Goal: Information Seeking & Learning: Understand process/instructions

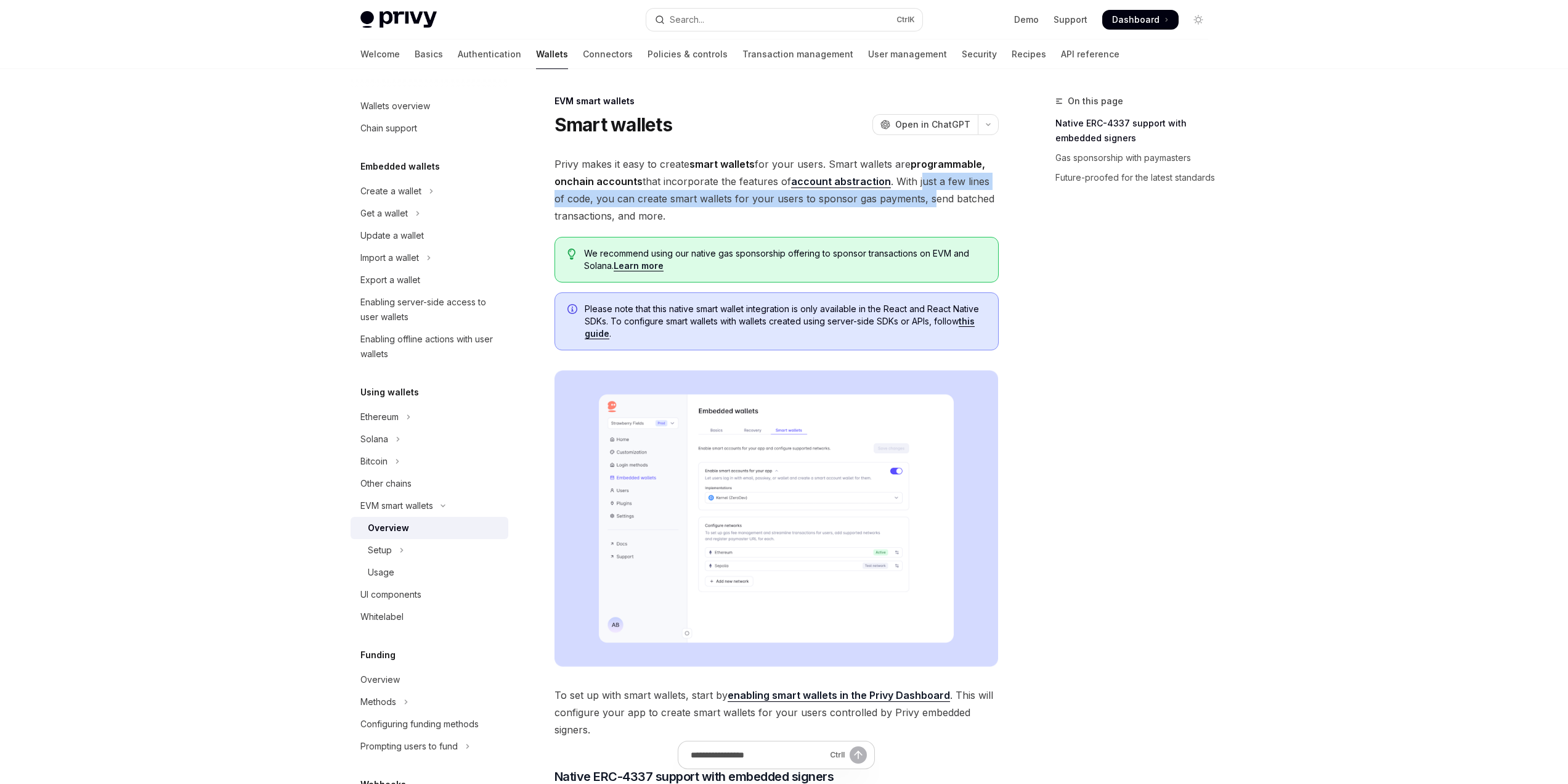
drag, startPoint x: 919, startPoint y: 182, endPoint x: 919, endPoint y: 204, distance: 22.0
click at [919, 204] on span "Privy makes it easy to create smart wallets for your users. Smart wallets are p…" at bounding box center [777, 190] width 445 height 69
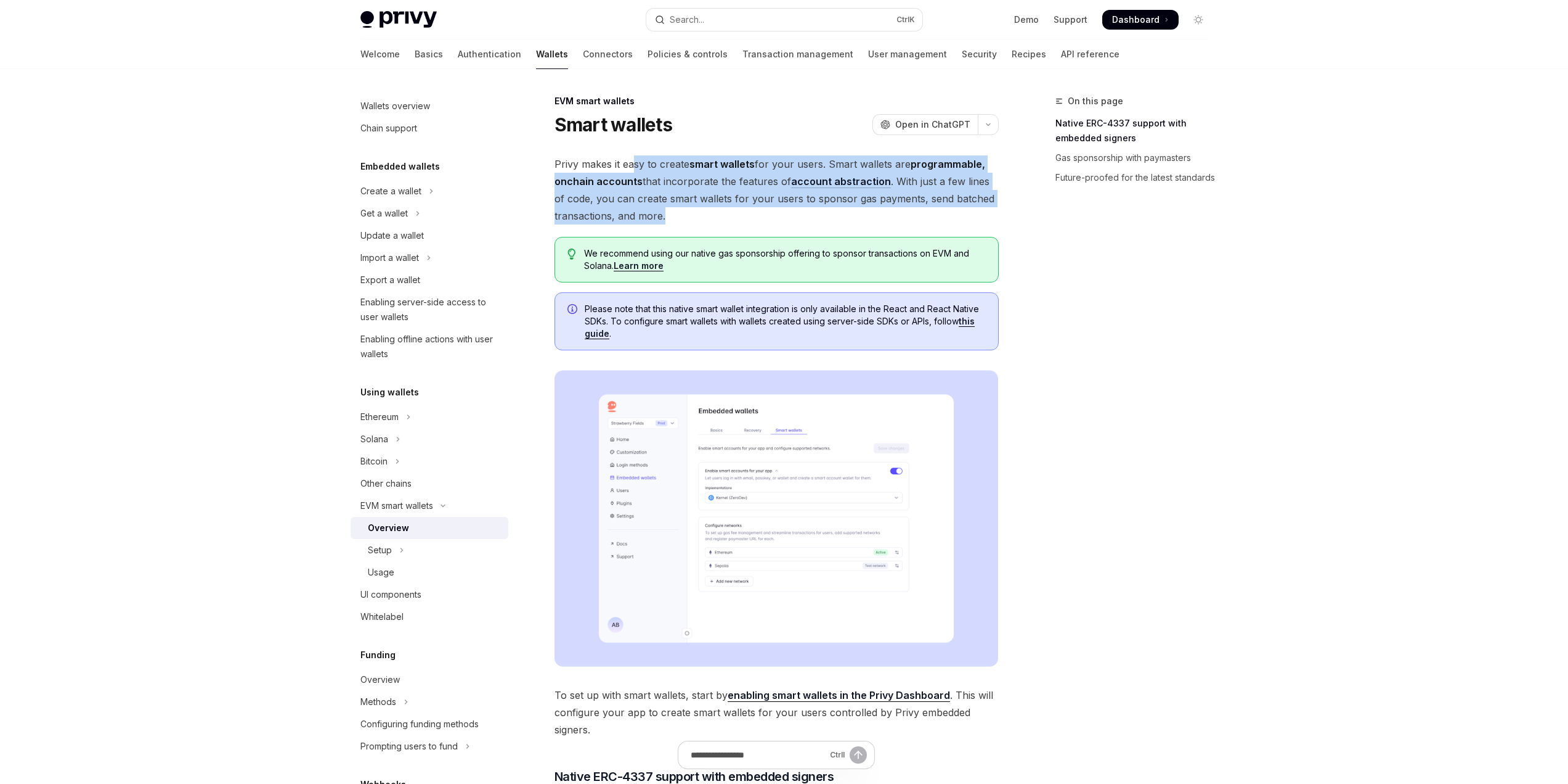
drag, startPoint x: 918, startPoint y: 214, endPoint x: 634, endPoint y: 172, distance: 287.1
click at [635, 172] on span "Privy makes it easy to create smart wallets for your users. Smart wallets are p…" at bounding box center [777, 190] width 445 height 69
click at [633, 171] on span "Privy makes it easy to create smart wallets for your users. Smart wallets are p…" at bounding box center [777, 190] width 445 height 69
click at [700, 221] on span "Privy makes it easy to create smart wallets for your users. Smart wallets are p…" at bounding box center [777, 190] width 445 height 69
click at [701, 221] on span "Privy makes it easy to create smart wallets for your users. Smart wallets are p…" at bounding box center [777, 190] width 445 height 69
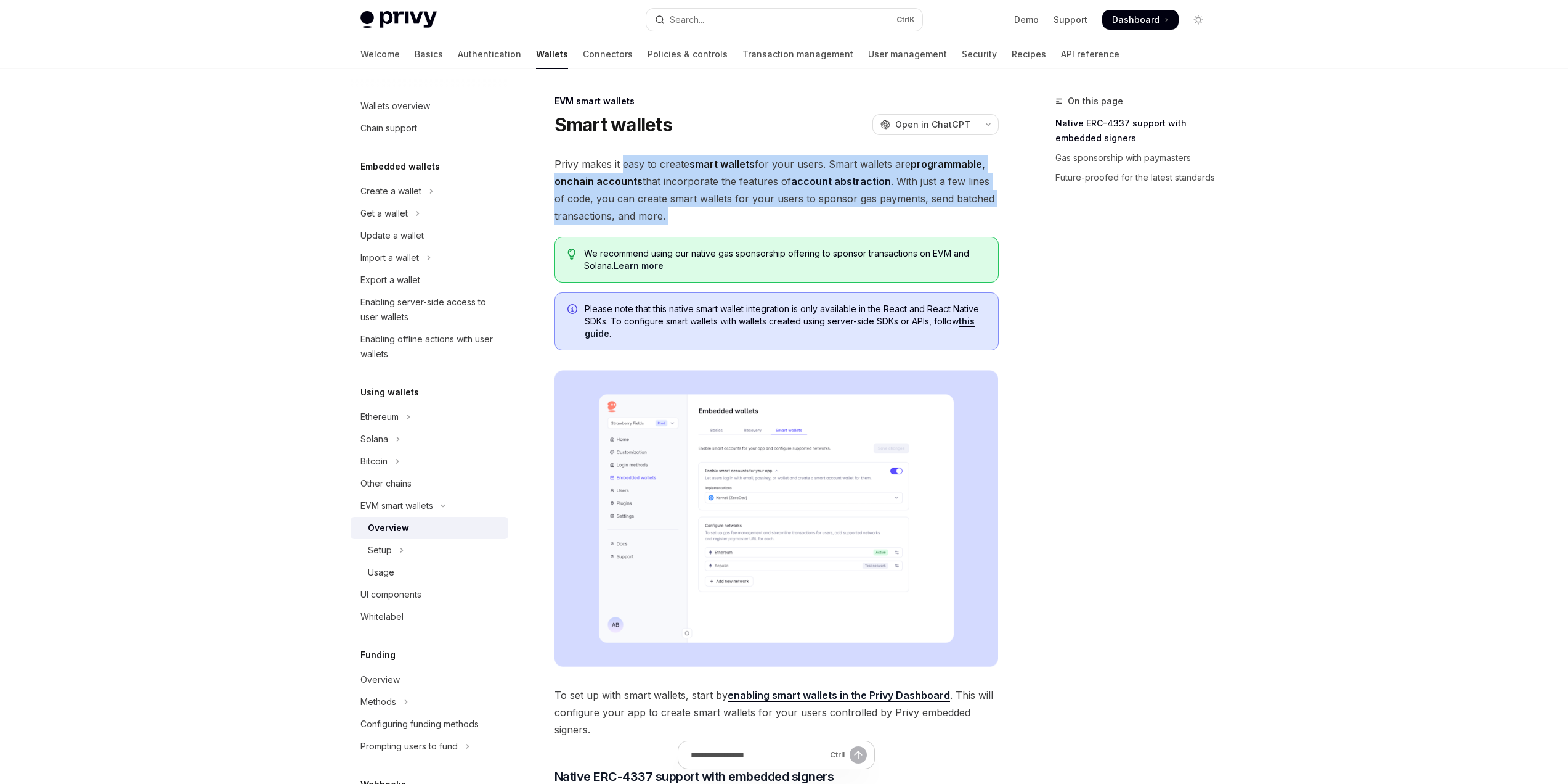
click at [722, 210] on span "Privy makes it easy to create smart wallets for your users. Smart wallets are p…" at bounding box center [777, 190] width 445 height 69
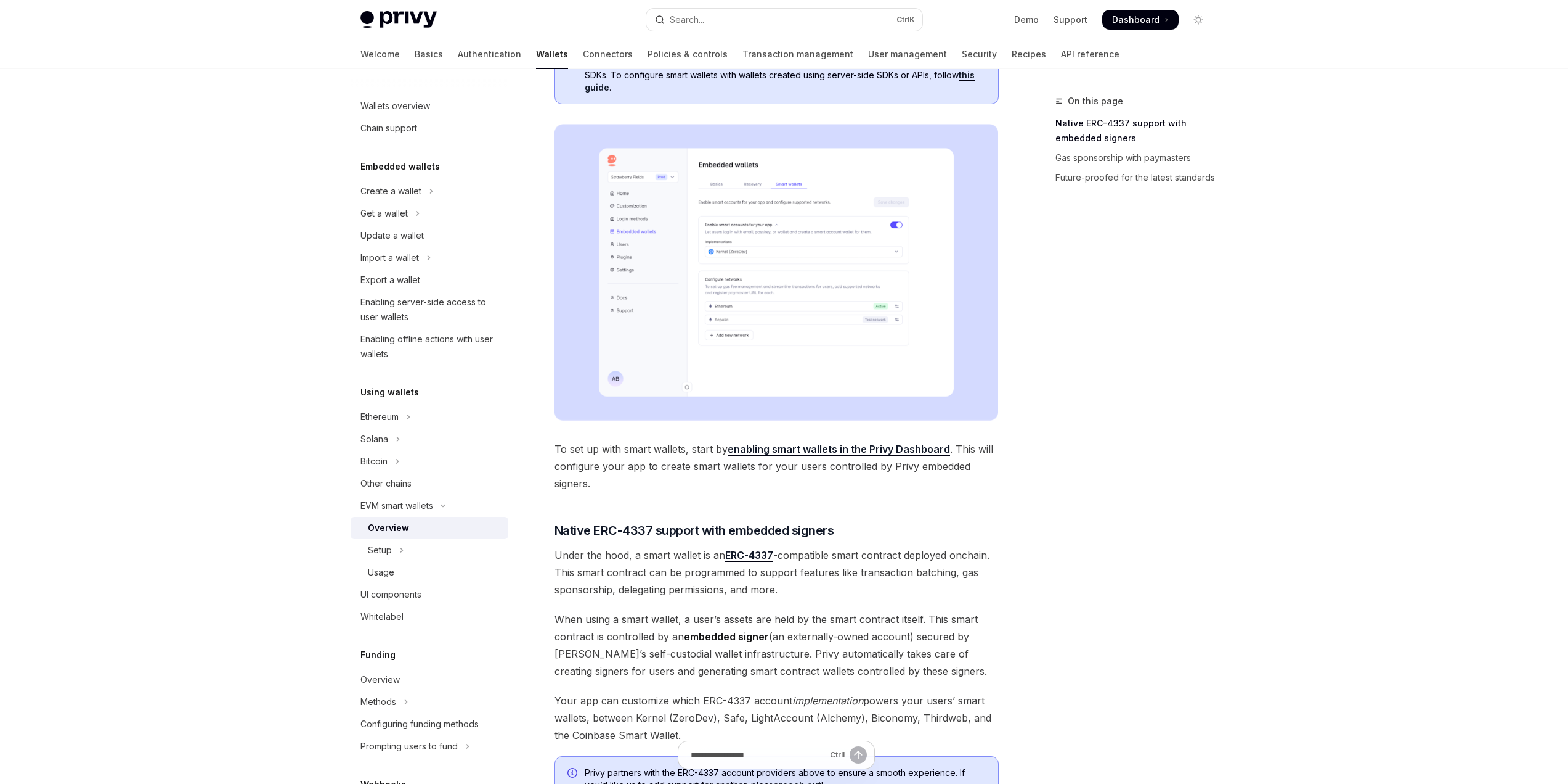
scroll to position [247, 0]
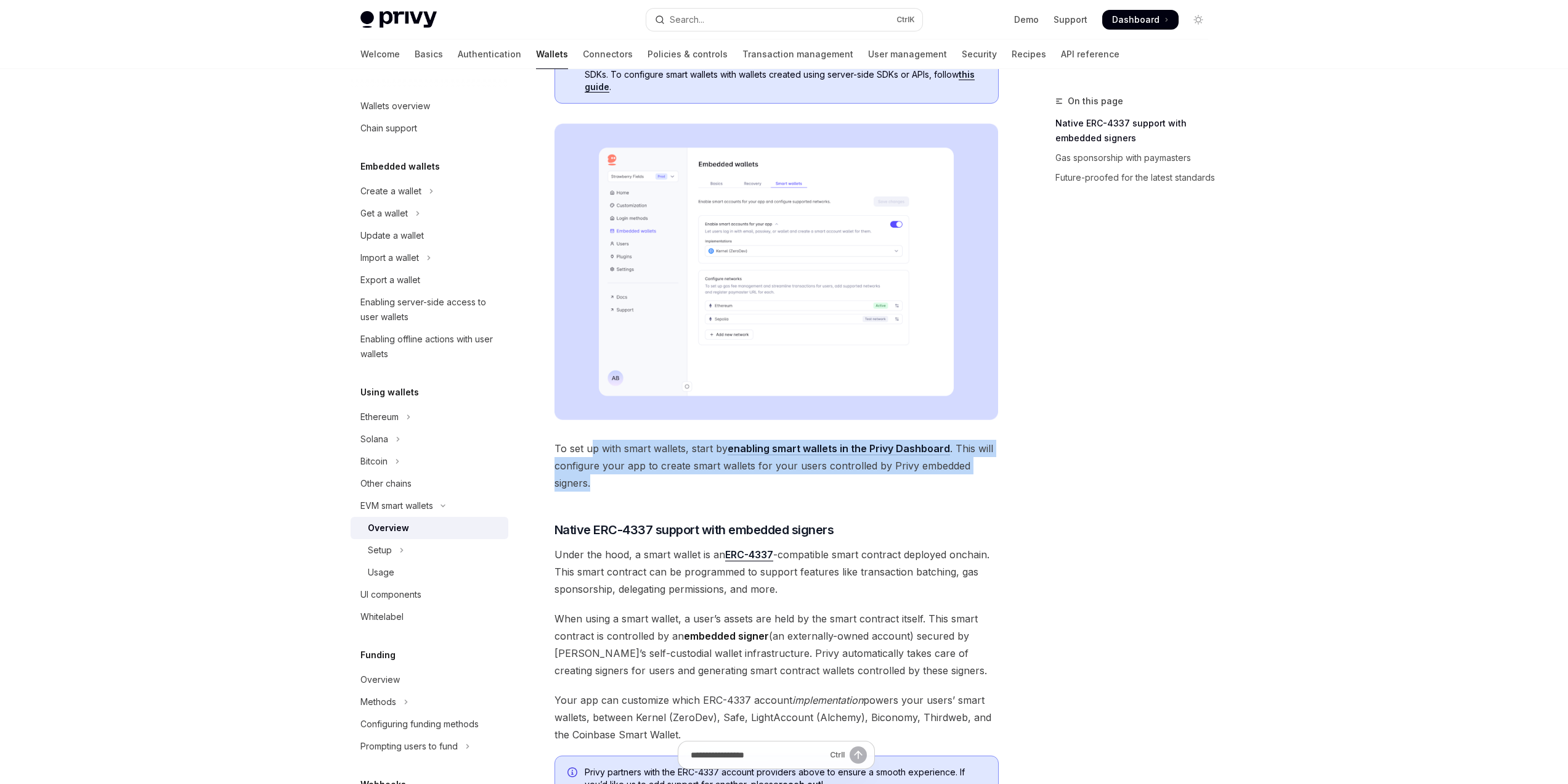
drag, startPoint x: 606, startPoint y: 471, endPoint x: 590, endPoint y: 452, distance: 24.8
click at [590, 452] on span "To set up with smart wallets, start by enabling smart wallets in the Privy Dash…" at bounding box center [777, 465] width 445 height 52
click at [590, 451] on span "To set up with smart wallets, start by enabling smart wallets in the Privy Dash…" at bounding box center [777, 465] width 445 height 52
drag, startPoint x: 590, startPoint y: 451, endPoint x: 645, endPoint y: 496, distance: 71.1
click at [645, 496] on div "Privy makes it easy to create smart wallets for your users. Smart wallets are p…" at bounding box center [777, 478] width 445 height 1138
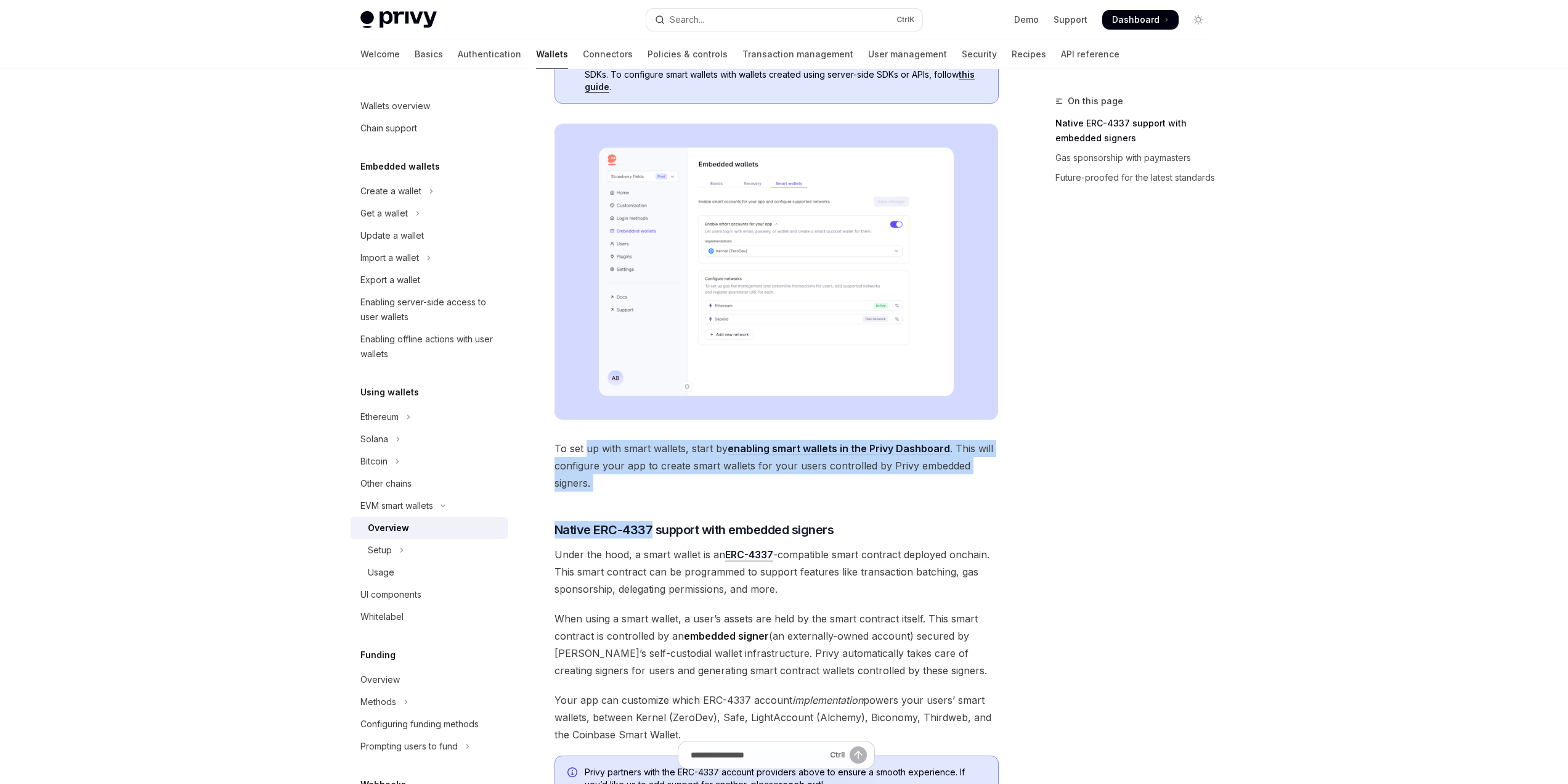
click at [646, 497] on div "Privy makes it easy to create smart wallets for your users. Smart wallets are p…" at bounding box center [777, 478] width 445 height 1138
drag, startPoint x: 646, startPoint y: 488, endPoint x: 575, endPoint y: 449, distance: 81.0
click at [577, 450] on span "To set up with smart wallets, start by enabling smart wallets in the Privy Dash…" at bounding box center [777, 465] width 445 height 52
click at [575, 449] on span "To set up with smart wallets, start by enabling smart wallets in the Privy Dash…" at bounding box center [777, 465] width 445 height 52
drag, startPoint x: 575, startPoint y: 449, endPoint x: 626, endPoint y: 480, distance: 59.7
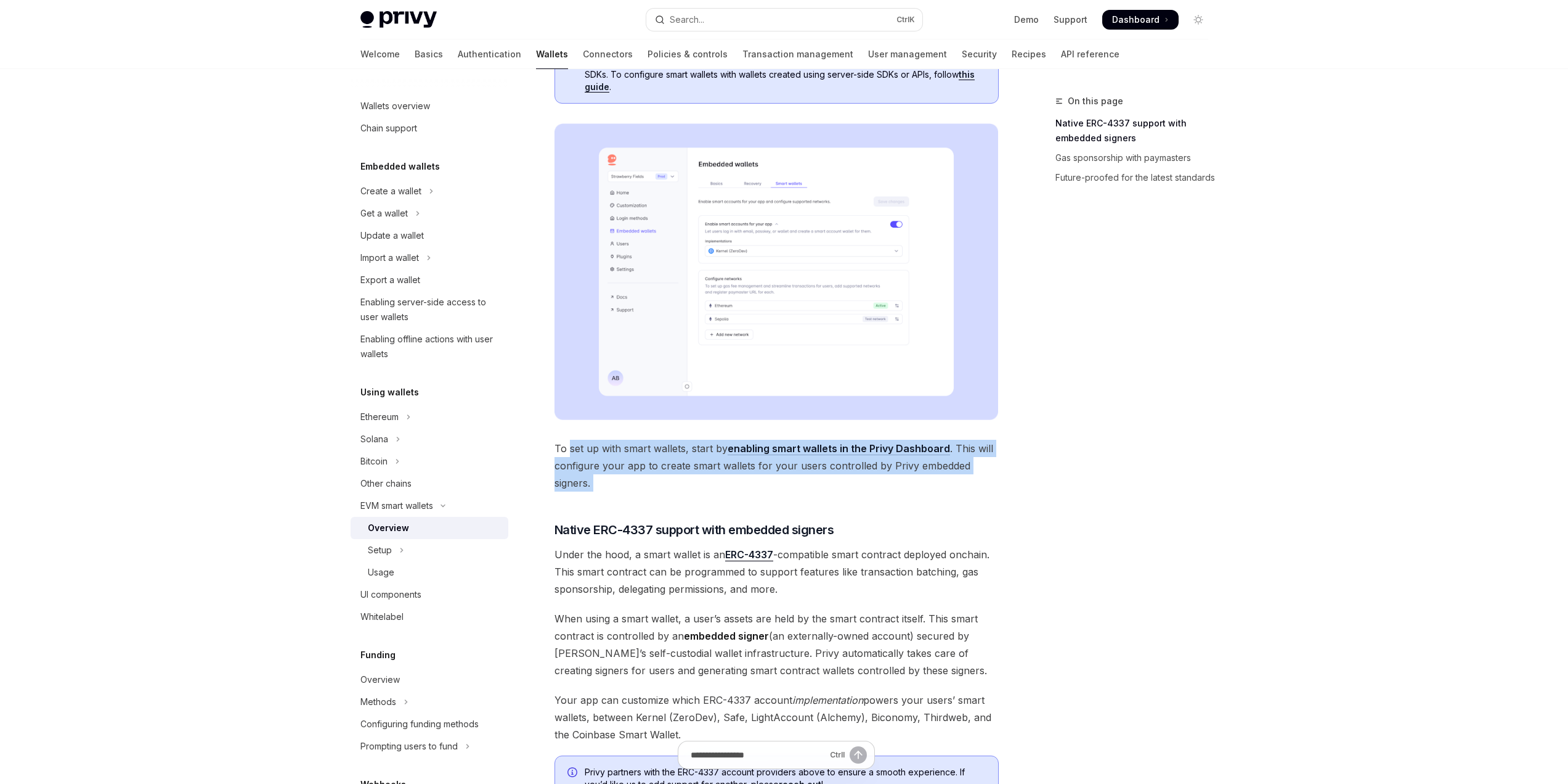
click at [624, 480] on span "To set up with smart wallets, start by enabling smart wallets in the Privy Dash…" at bounding box center [777, 465] width 445 height 52
click at [626, 480] on span "To set up with smart wallets, start by enabling smart wallets in the Privy Dash…" at bounding box center [777, 465] width 445 height 52
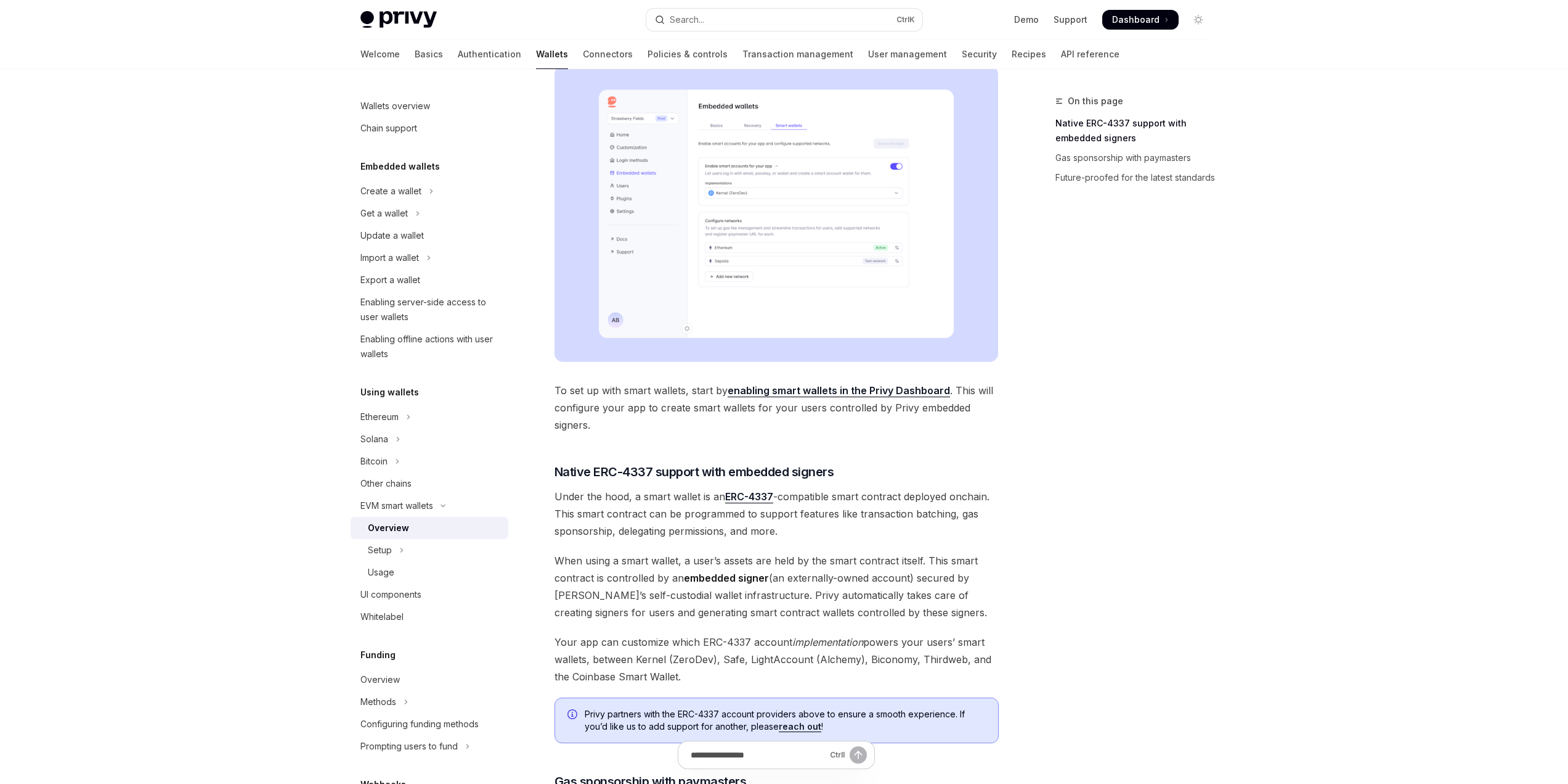
scroll to position [308, 0]
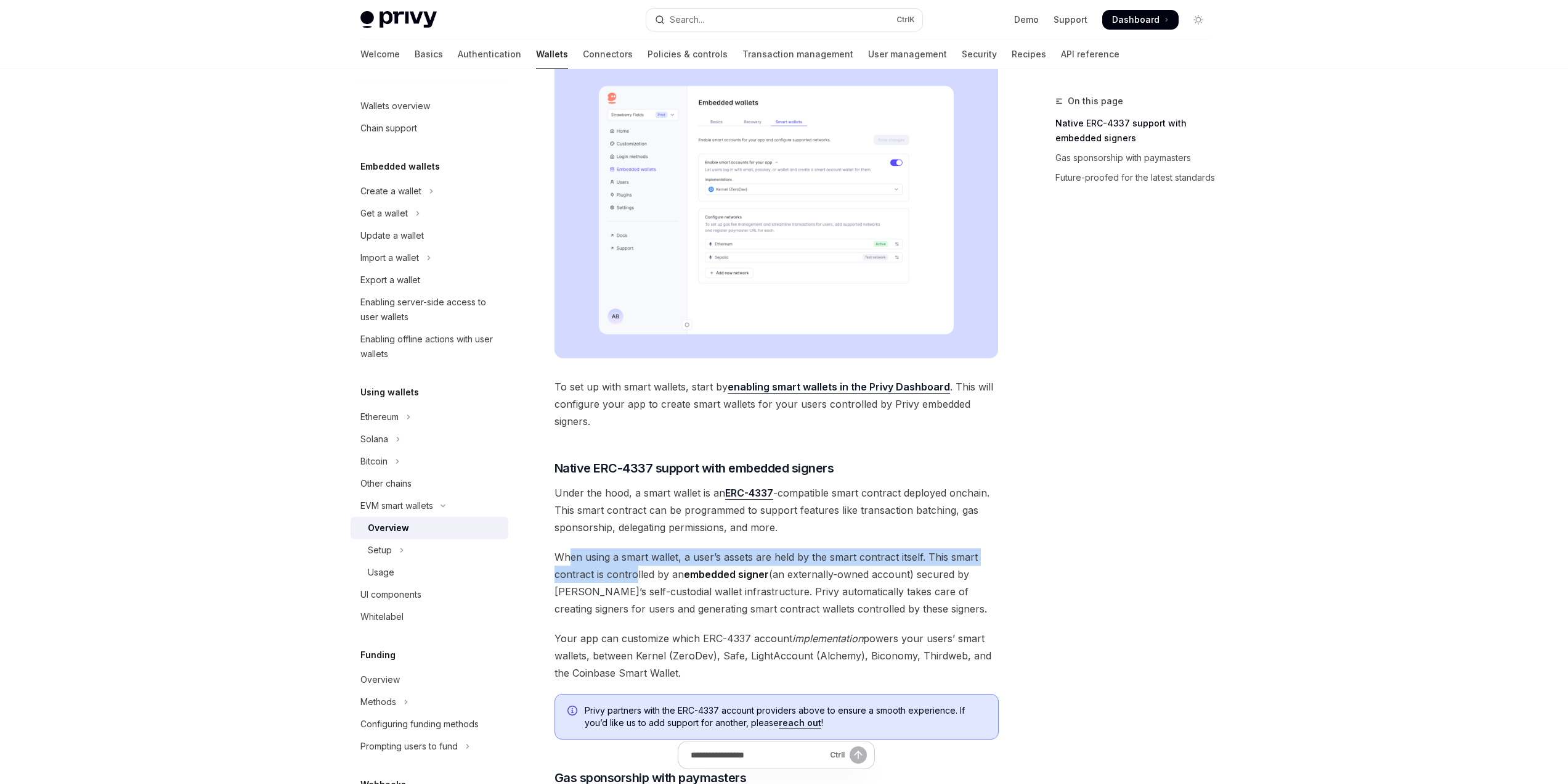
drag, startPoint x: 569, startPoint y: 546, endPoint x: 634, endPoint y: 569, distance: 68.9
click at [634, 569] on div "Privy makes it easy to create smart wallets for your users. Smart wallets are p…" at bounding box center [777, 416] width 445 height 1138
click at [634, 570] on span "When using a smart wallet, a user’s assets are held by the smart contract itsel…" at bounding box center [777, 583] width 445 height 69
drag, startPoint x: 630, startPoint y: 568, endPoint x: 597, endPoint y: 554, distance: 35.8
click at [597, 554] on span "When using a smart wallet, a user’s assets are held by the smart contract itsel…" at bounding box center [777, 583] width 445 height 69
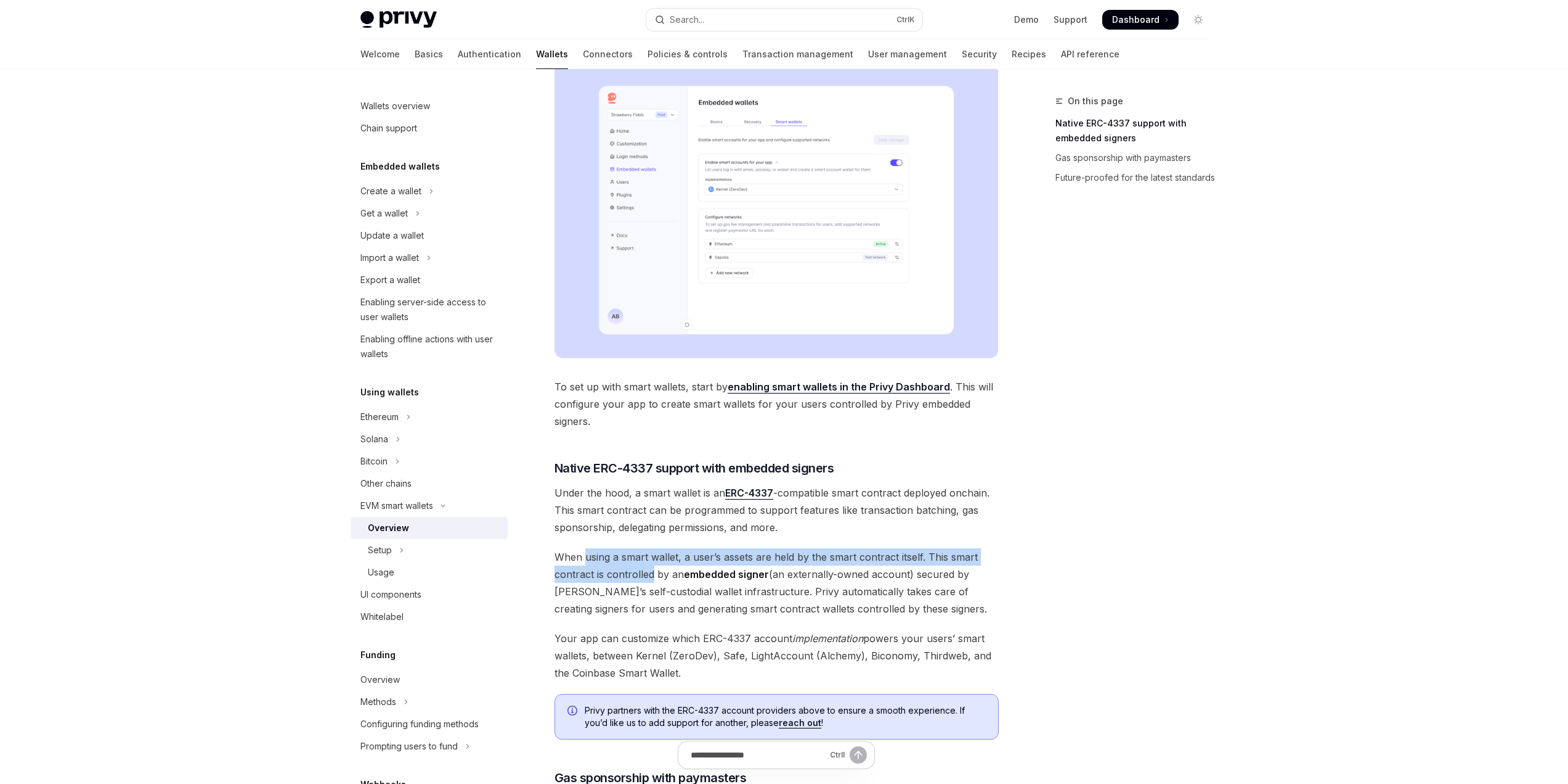
click at [596, 555] on span "When using a smart wallet, a user’s assets are held by the smart contract itsel…" at bounding box center [777, 583] width 445 height 69
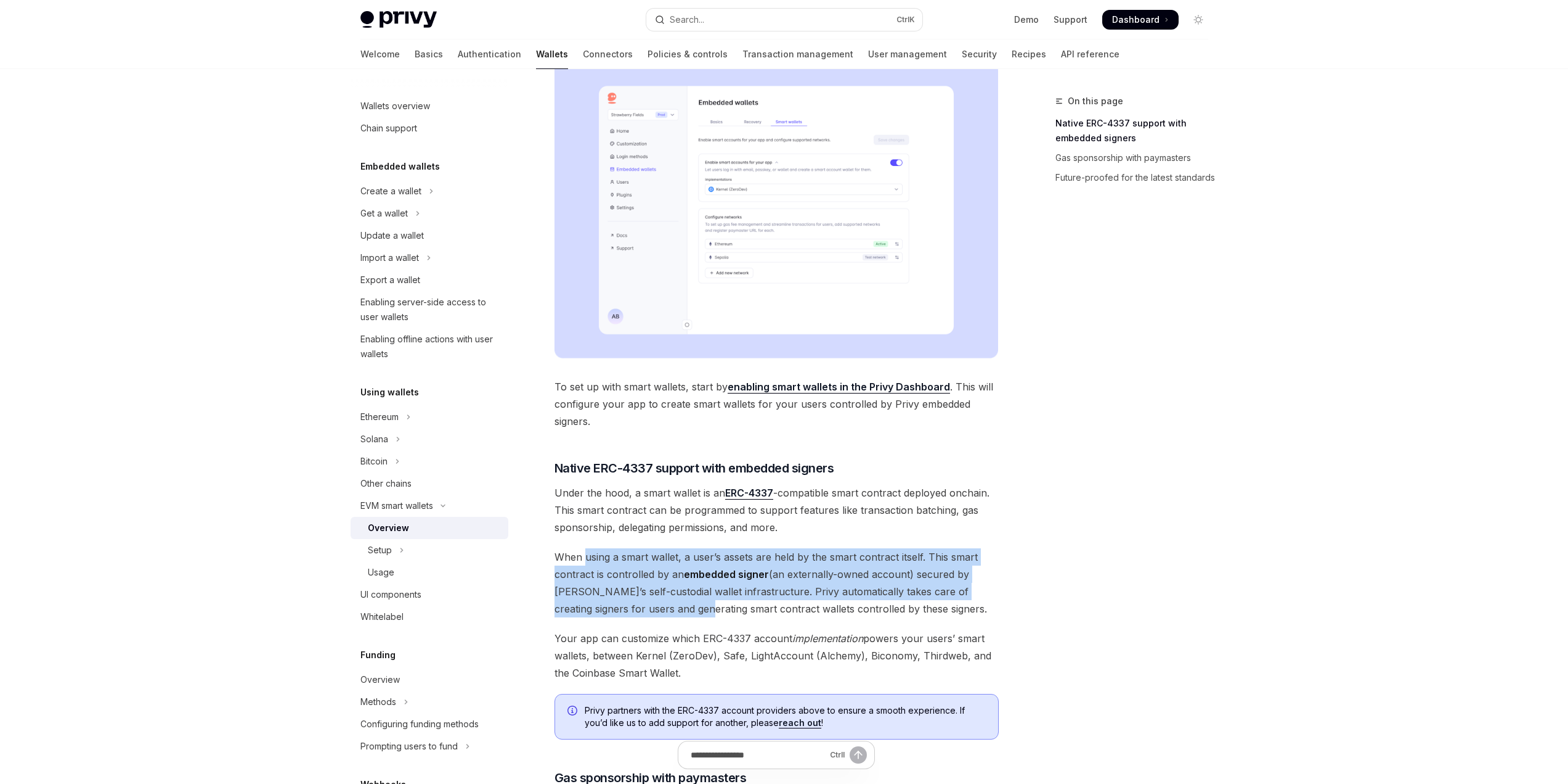
drag, startPoint x: 596, startPoint y: 555, endPoint x: 643, endPoint y: 602, distance: 66.5
click at [640, 602] on span "When using a smart wallet, a user’s assets are held by the smart contract itsel…" at bounding box center [777, 583] width 445 height 69
click at [638, 596] on span "When using a smart wallet, a user’s assets are held by the smart contract itsel…" at bounding box center [777, 583] width 445 height 69
drag, startPoint x: 638, startPoint y: 596, endPoint x: 601, endPoint y: 559, distance: 52.3
click at [604, 560] on span "When using a smart wallet, a user’s assets are held by the smart contract itsel…" at bounding box center [777, 583] width 445 height 69
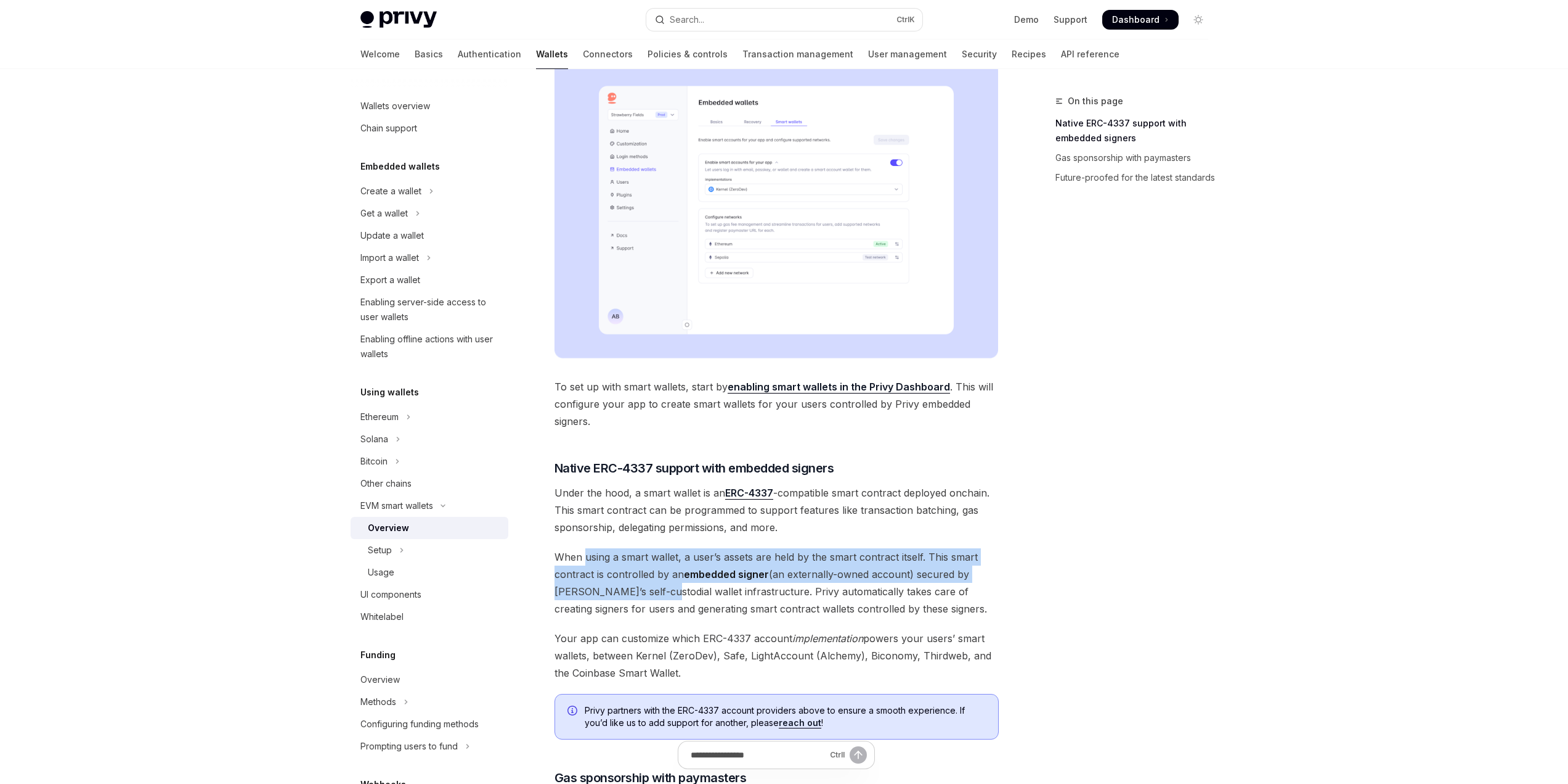
click at [599, 559] on span "When using a smart wallet, a user’s assets are held by the smart contract itsel…" at bounding box center [777, 583] width 445 height 69
drag, startPoint x: 744, startPoint y: 597, endPoint x: 788, endPoint y: 599, distance: 44.0
click at [788, 599] on span "When using a smart wallet, a user’s assets are held by the smart contract itsel…" at bounding box center [777, 583] width 445 height 69
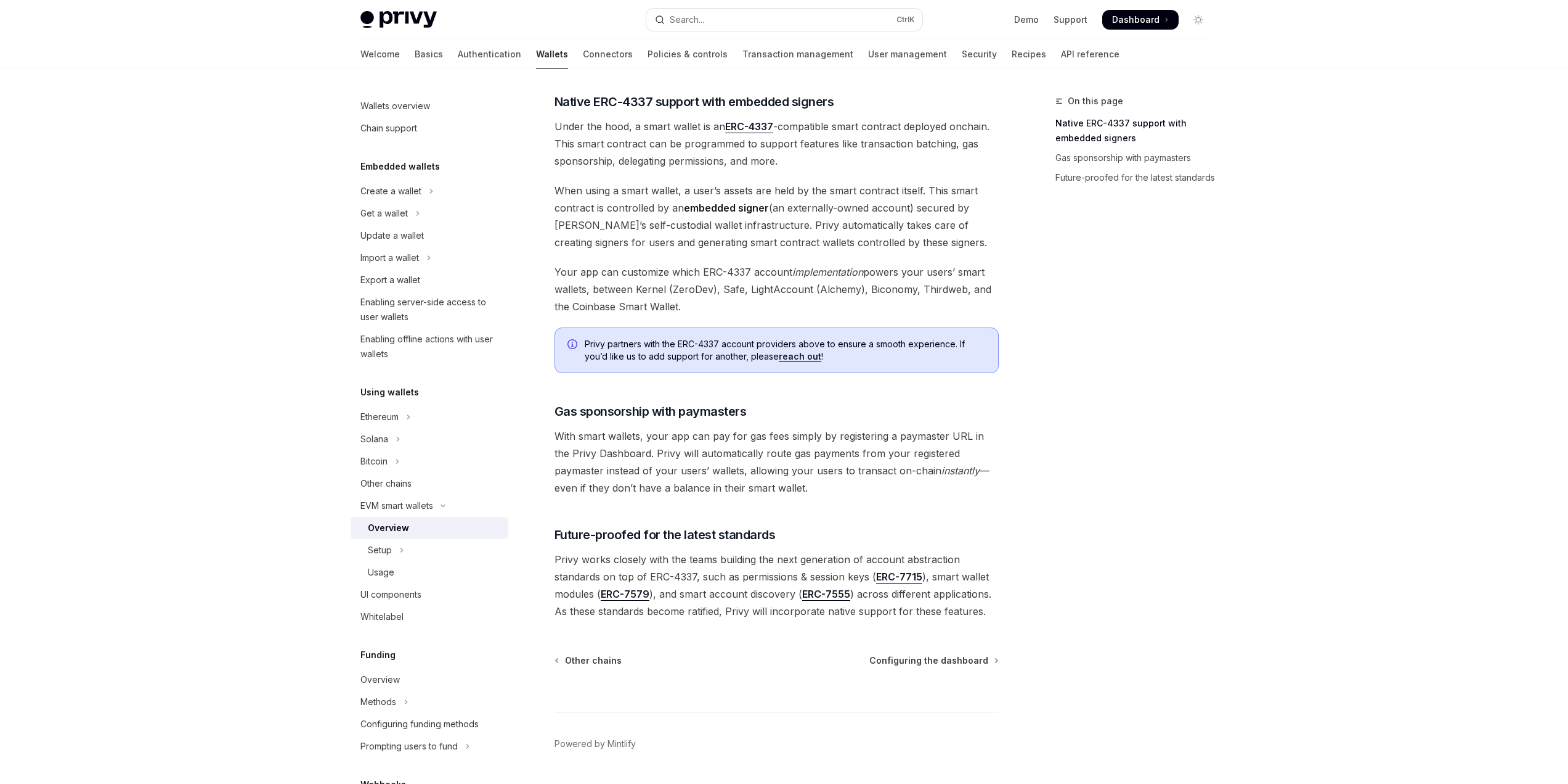
scroll to position [678, 0]
drag, startPoint x: 630, startPoint y: 560, endPoint x: 707, endPoint y: 564, distance: 77.1
click at [695, 563] on span "Privy works closely with the teams building the next generation of account abst…" at bounding box center [777, 582] width 445 height 69
click at [733, 566] on span "Privy works closely with the teams building the next generation of account abst…" at bounding box center [777, 582] width 445 height 69
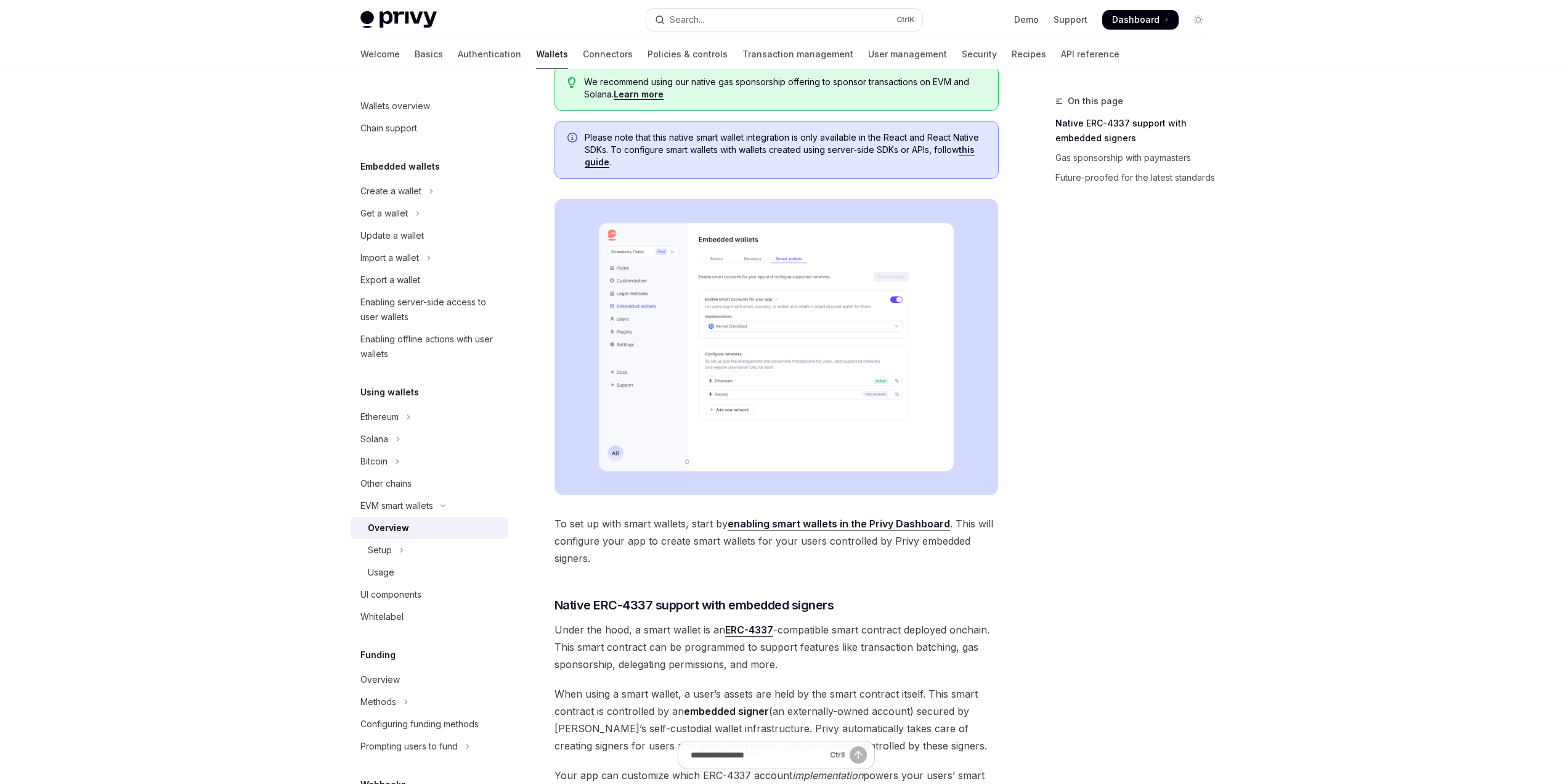
scroll to position [185, 0]
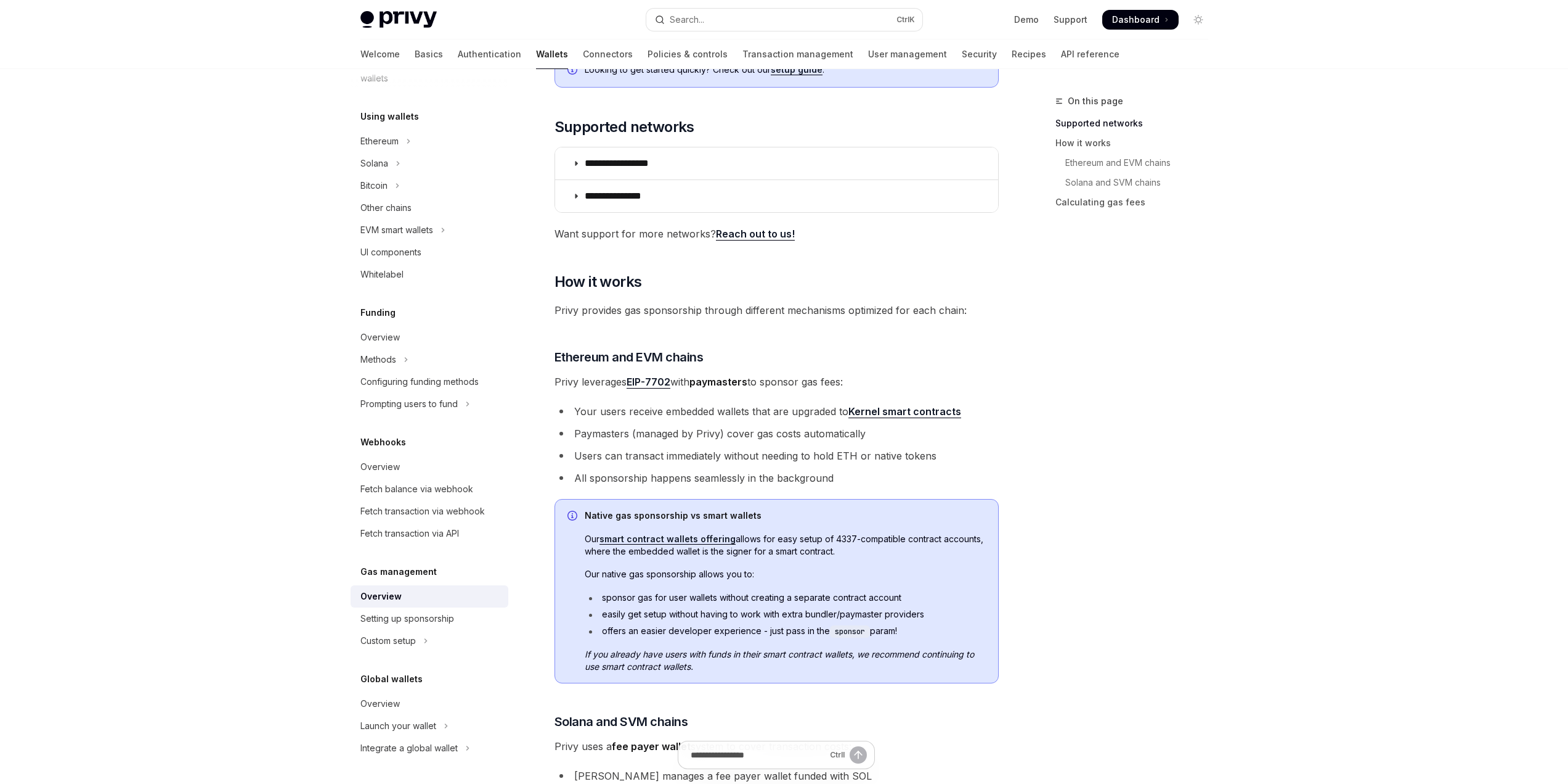
scroll to position [185, 0]
drag, startPoint x: 680, startPoint y: 385, endPoint x: 931, endPoint y: 371, distance: 251.4
click at [931, 371] on div "**********" at bounding box center [661, 595] width 681 height 1373
click at [931, 371] on div "**********" at bounding box center [777, 526] width 445 height 1112
drag, startPoint x: 848, startPoint y: 383, endPoint x: 551, endPoint y: 376, distance: 297.1
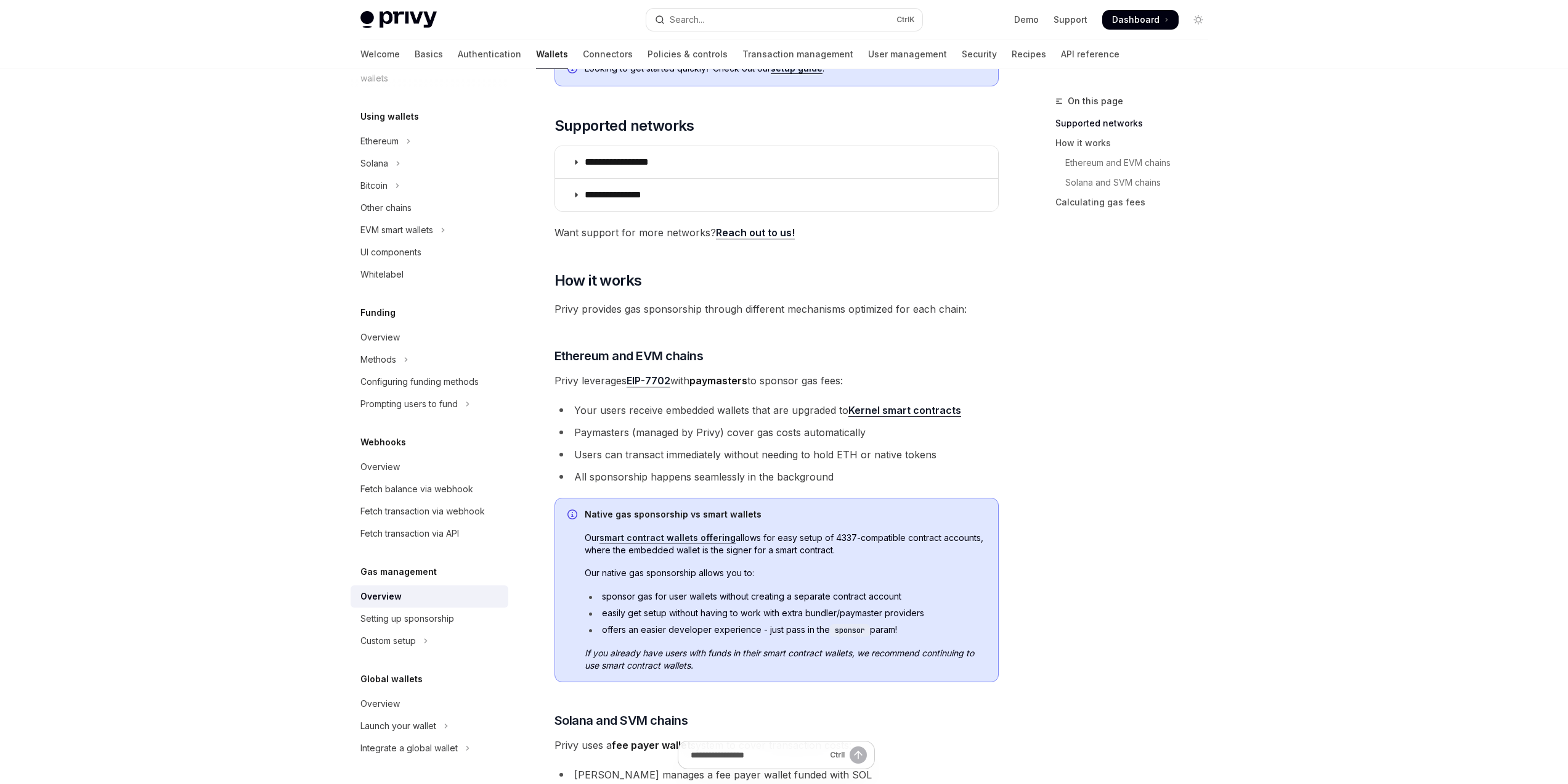
click at [551, 376] on div "**********" at bounding box center [661, 595] width 681 height 1373
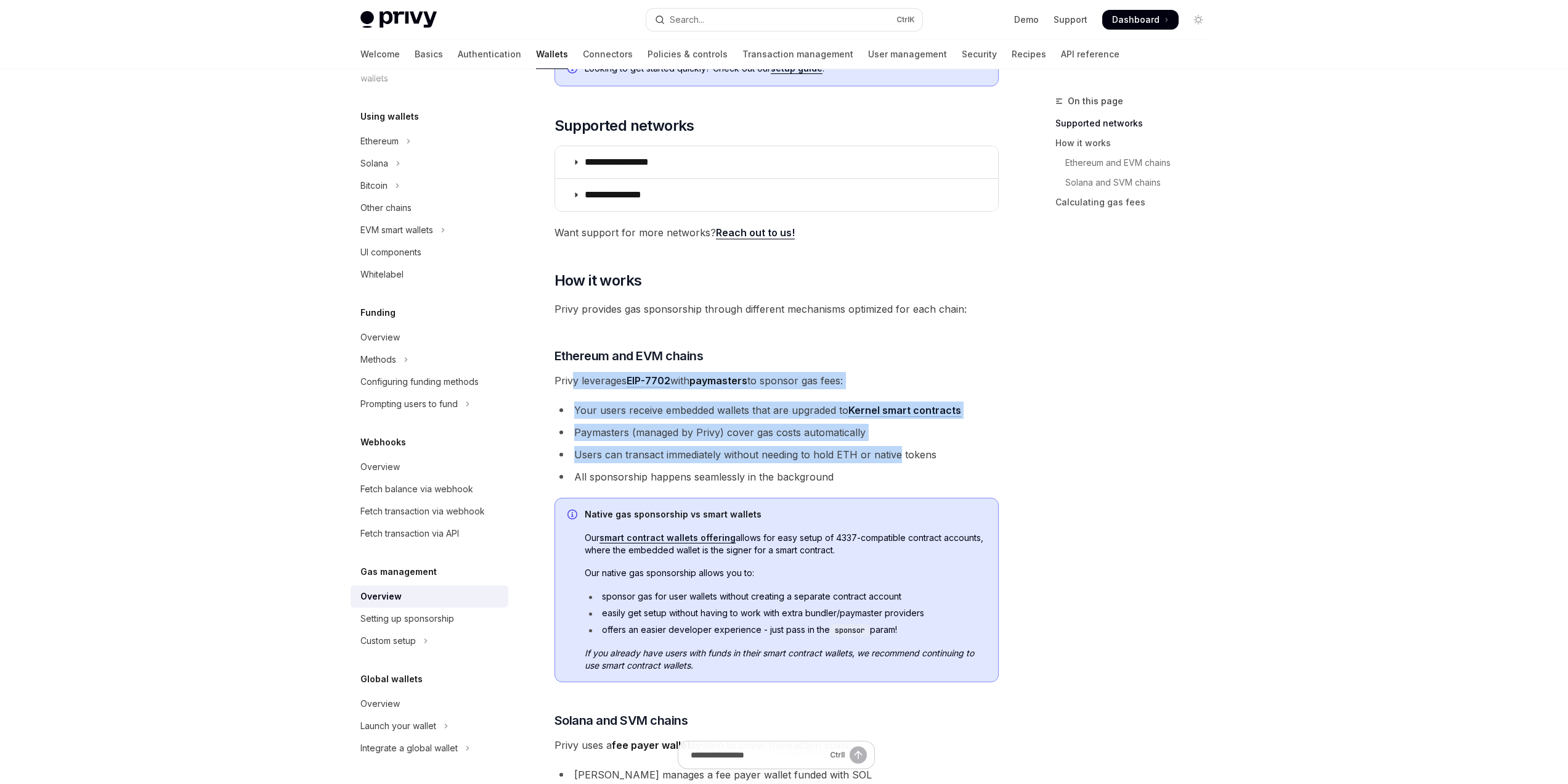
drag, startPoint x: 803, startPoint y: 439, endPoint x: 900, endPoint y: 463, distance: 99.9
click at [900, 463] on div "**********" at bounding box center [777, 526] width 445 height 1112
click at [900, 463] on ul "Your users receive embedded wallets that are upgraded to Kernel smart contracts…" at bounding box center [777, 443] width 445 height 84
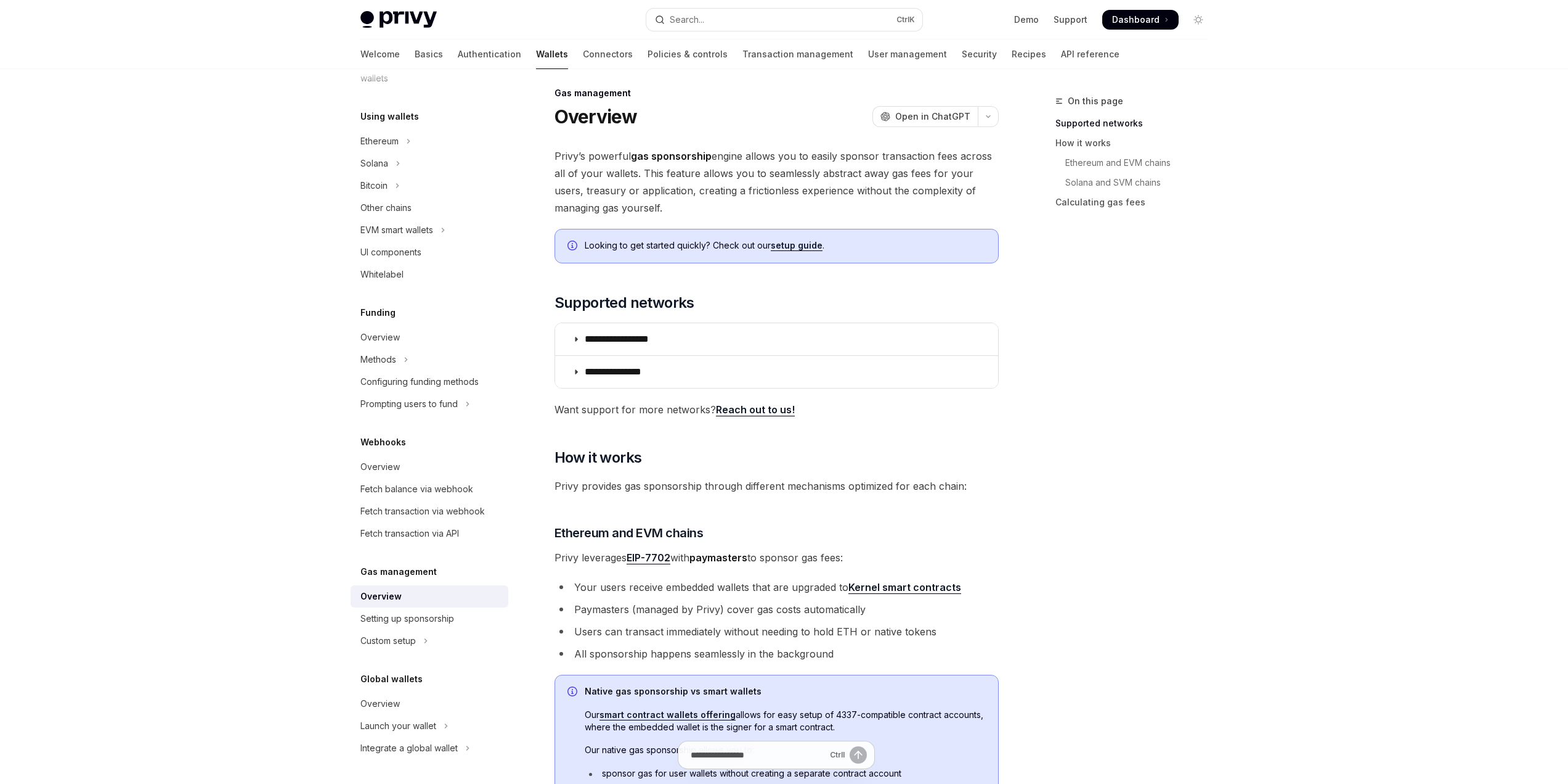
scroll to position [0, 0]
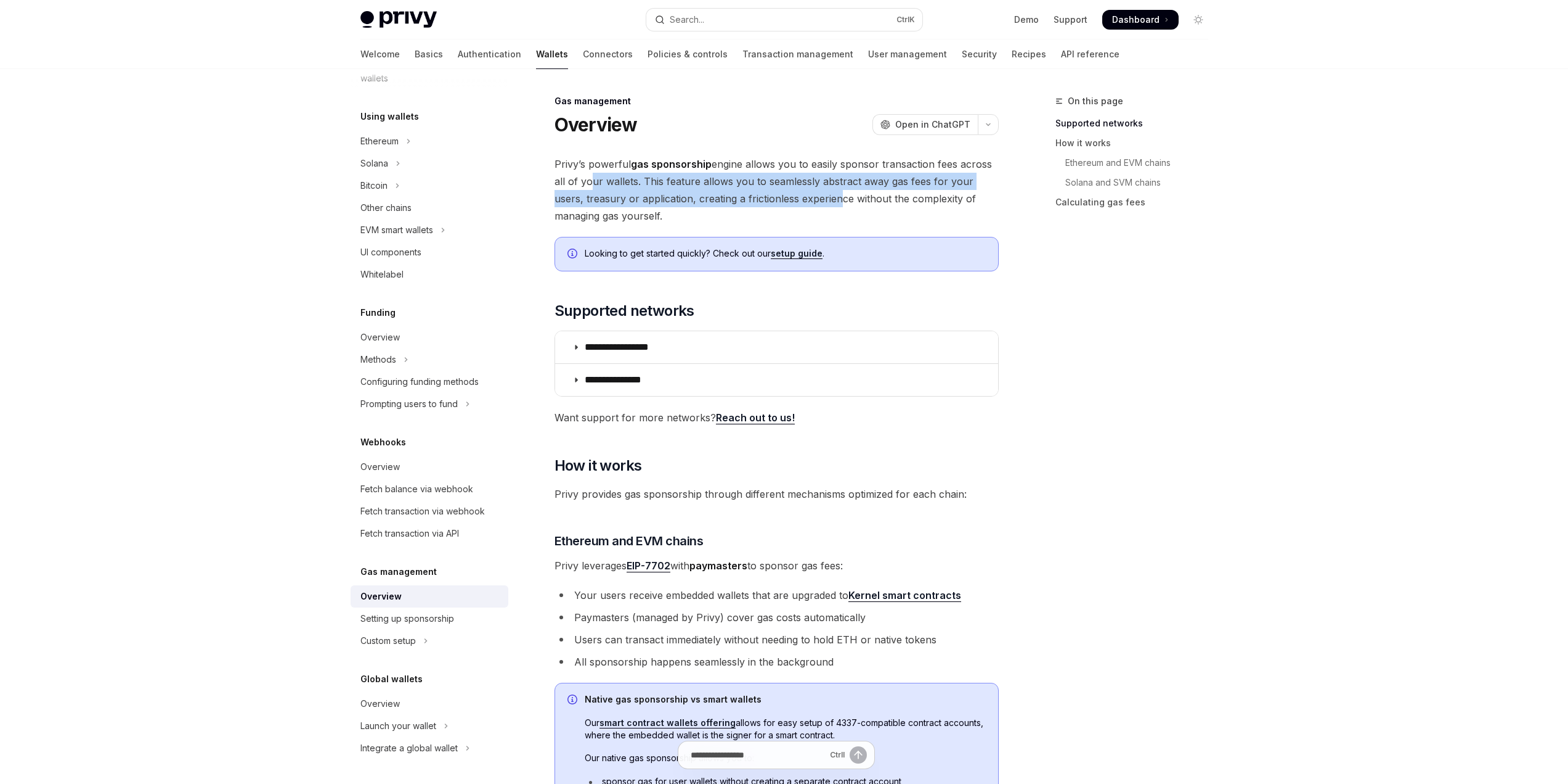
drag, startPoint x: 806, startPoint y: 206, endPoint x: 584, endPoint y: 184, distance: 223.1
click at [585, 184] on span "Privy’s powerful gas sponsorship engine allows you to easily sponsor transactio…" at bounding box center [777, 190] width 445 height 69
click at [583, 184] on span "Privy’s powerful gas sponsorship engine allows you to easily sponsor transactio…" at bounding box center [777, 190] width 445 height 69
drag, startPoint x: 593, startPoint y: 184, endPoint x: 708, endPoint y: 217, distance: 119.6
click at [705, 212] on span "Privy’s powerful gas sponsorship engine allows you to easily sponsor transactio…" at bounding box center [777, 190] width 445 height 69
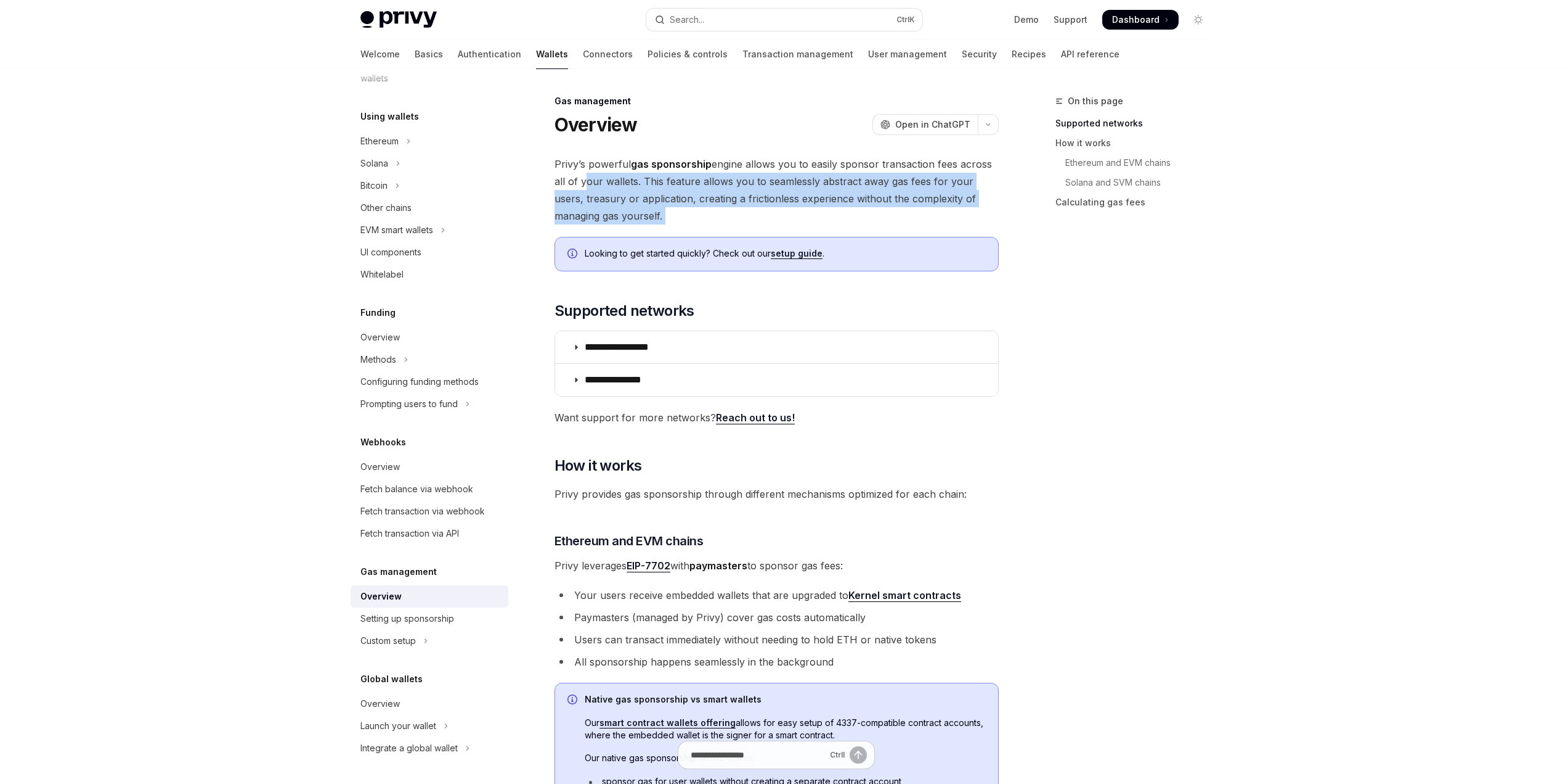
click at [708, 217] on span "Privy’s powerful gas sponsorship engine allows you to easily sponsor transactio…" at bounding box center [777, 190] width 445 height 69
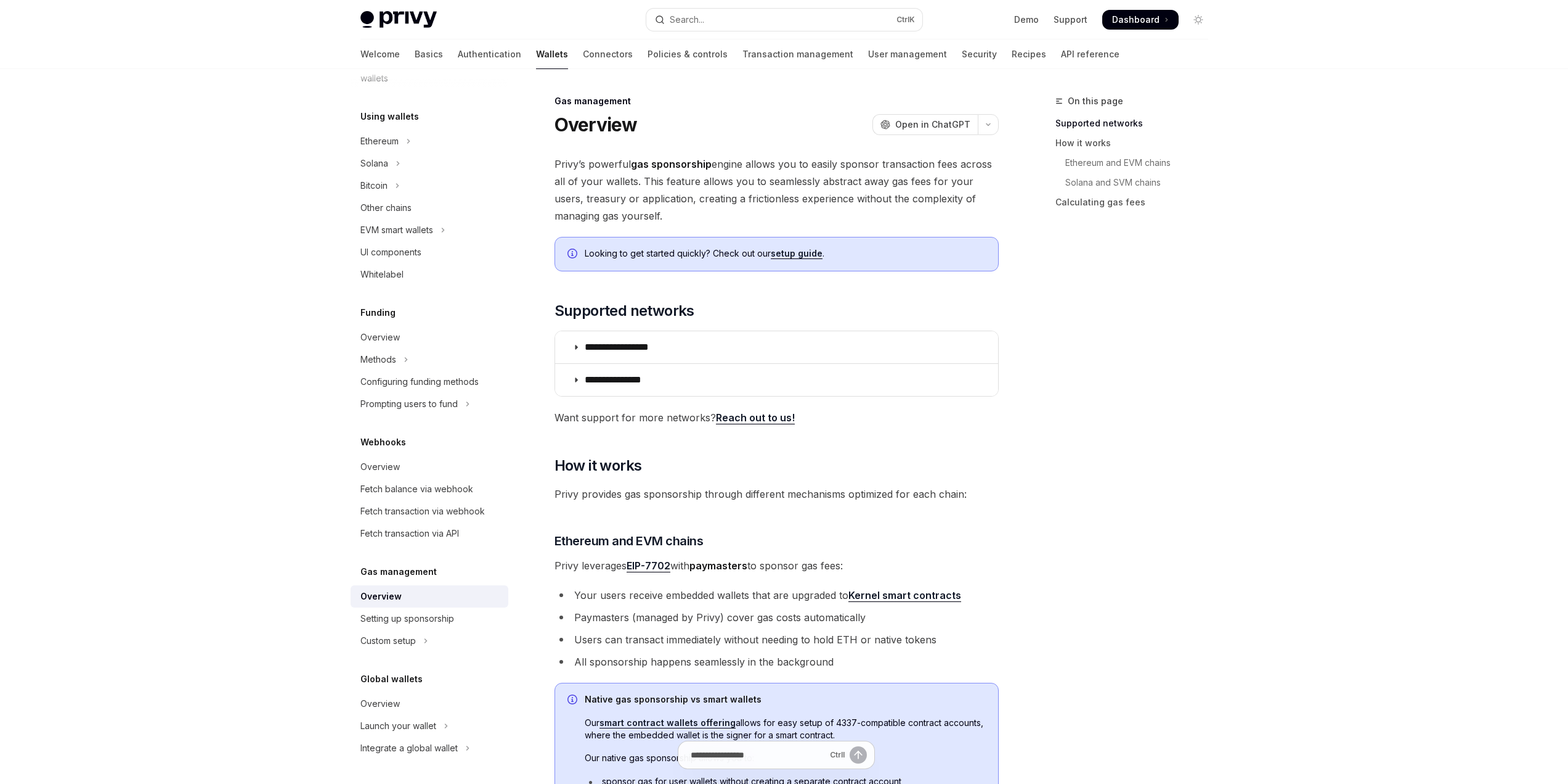
drag, startPoint x: 645, startPoint y: 178, endPoint x: 652, endPoint y: 177, distance: 7.1
click at [652, 177] on span "Privy’s powerful gas sponsorship engine allows you to easily sponsor transactio…" at bounding box center [777, 190] width 445 height 69
click at [647, 177] on span "Privy’s powerful gas sponsorship engine allows you to easily sponsor transactio…" at bounding box center [777, 190] width 445 height 69
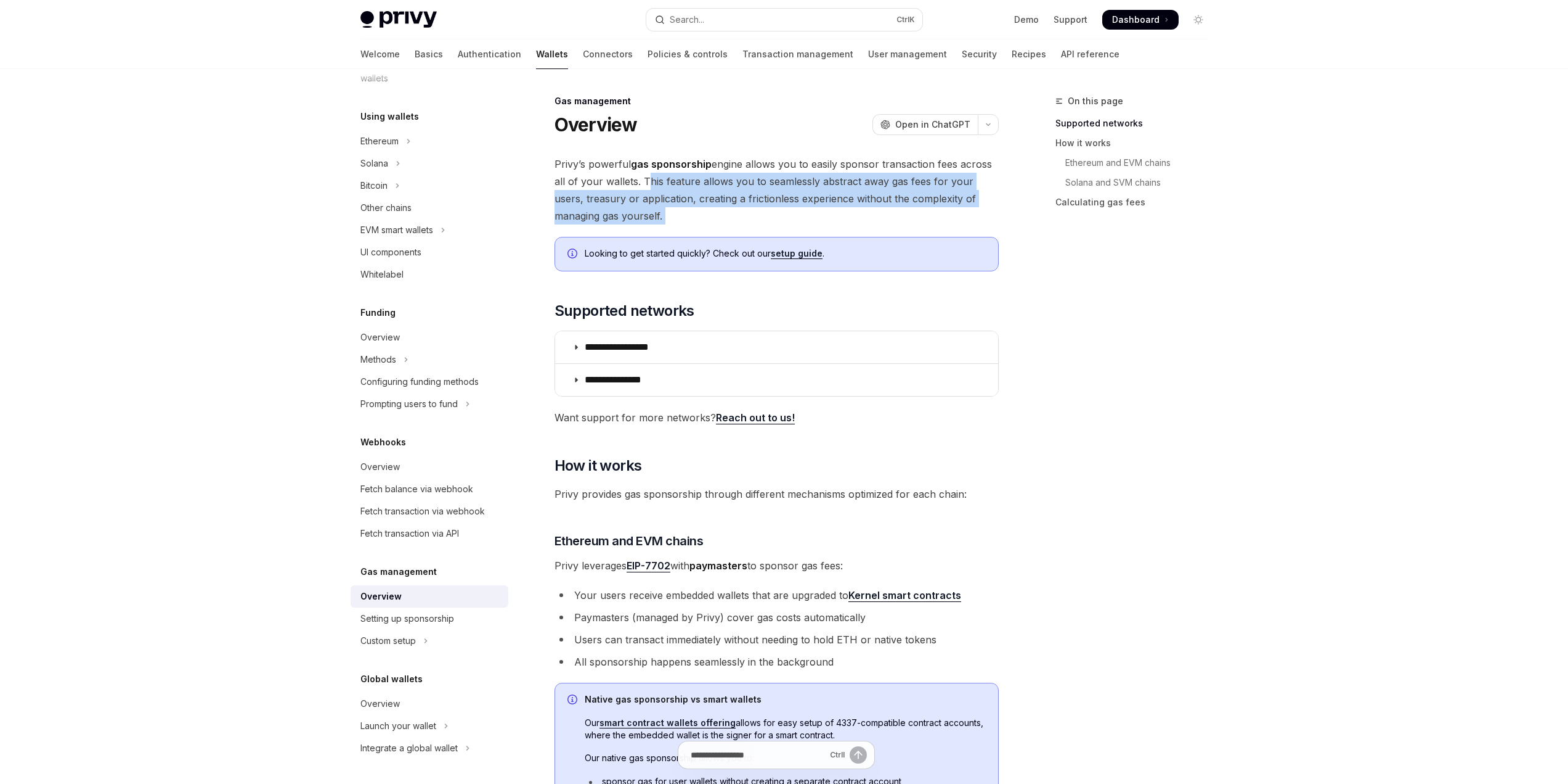
drag, startPoint x: 647, startPoint y: 177, endPoint x: 668, endPoint y: 216, distance: 44.3
click at [667, 215] on span "Privy’s powerful gas sponsorship engine allows you to easily sponsor transactio…" at bounding box center [777, 190] width 445 height 69
click at [668, 216] on span "Privy’s powerful gas sponsorship engine allows you to easily sponsor transactio…" at bounding box center [777, 190] width 445 height 69
drag, startPoint x: 668, startPoint y: 216, endPoint x: 656, endPoint y: 181, distance: 37.0
click at [656, 181] on span "Privy’s powerful gas sponsorship engine allows you to easily sponsor transactio…" at bounding box center [777, 190] width 445 height 69
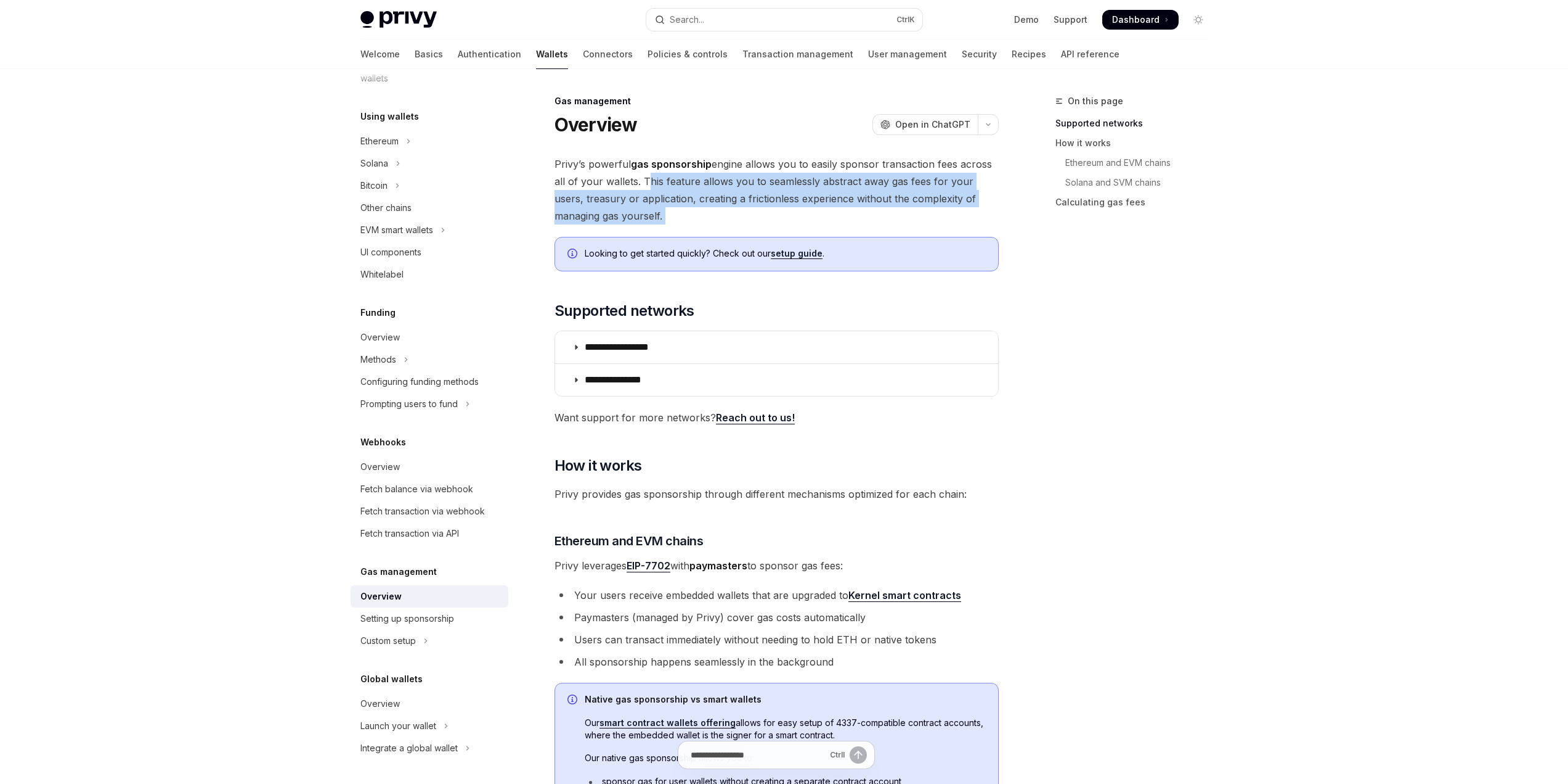
click at [656, 181] on span "Privy’s powerful gas sponsorship engine allows you to easily sponsor transactio…" at bounding box center [777, 190] width 445 height 69
drag, startPoint x: 656, startPoint y: 181, endPoint x: 664, endPoint y: 214, distance: 34.0
click at [664, 214] on span "Privy’s powerful gas sponsorship engine allows you to easily sponsor transactio…" at bounding box center [777, 190] width 445 height 69
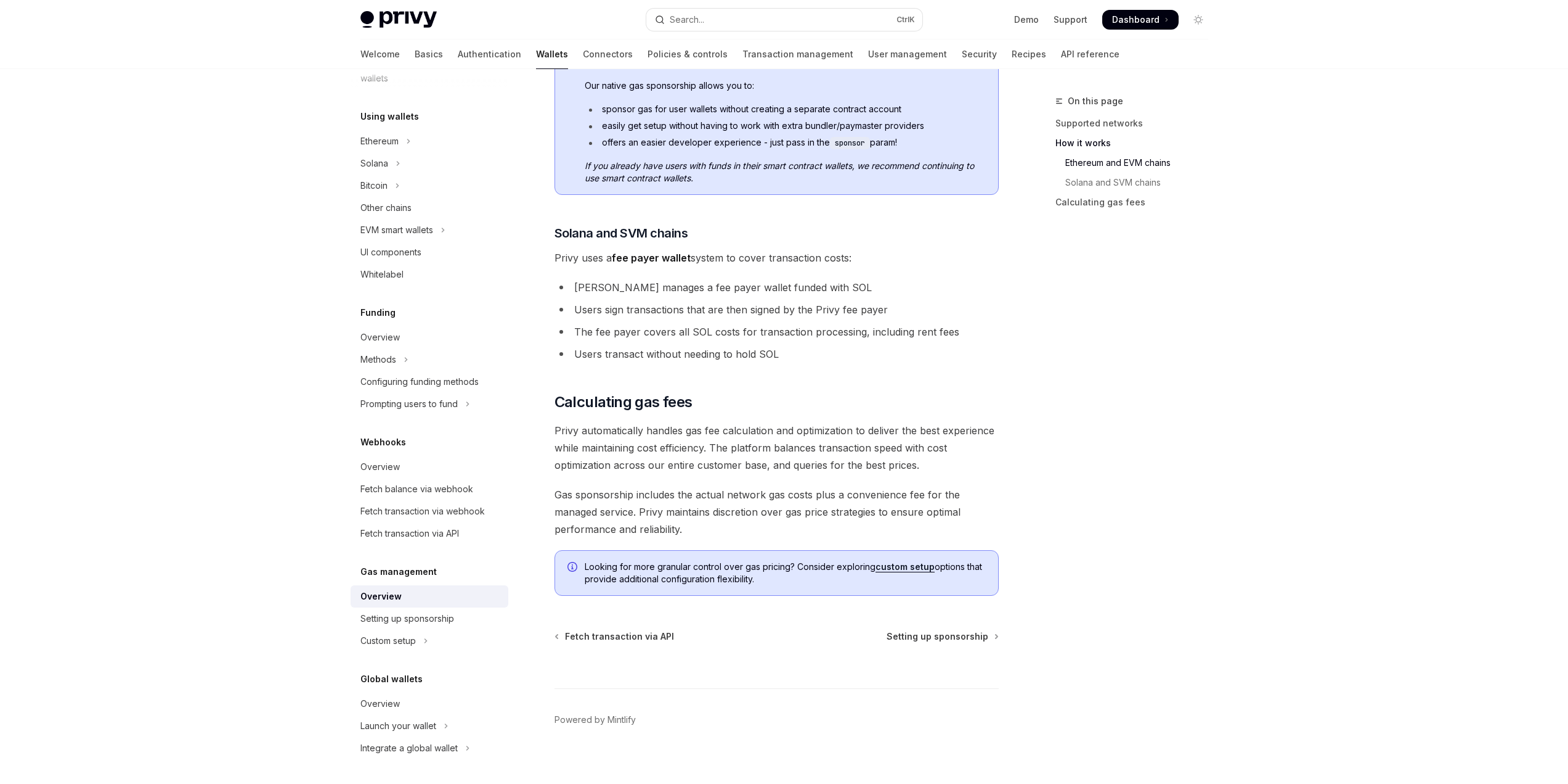
scroll to position [683, 0]
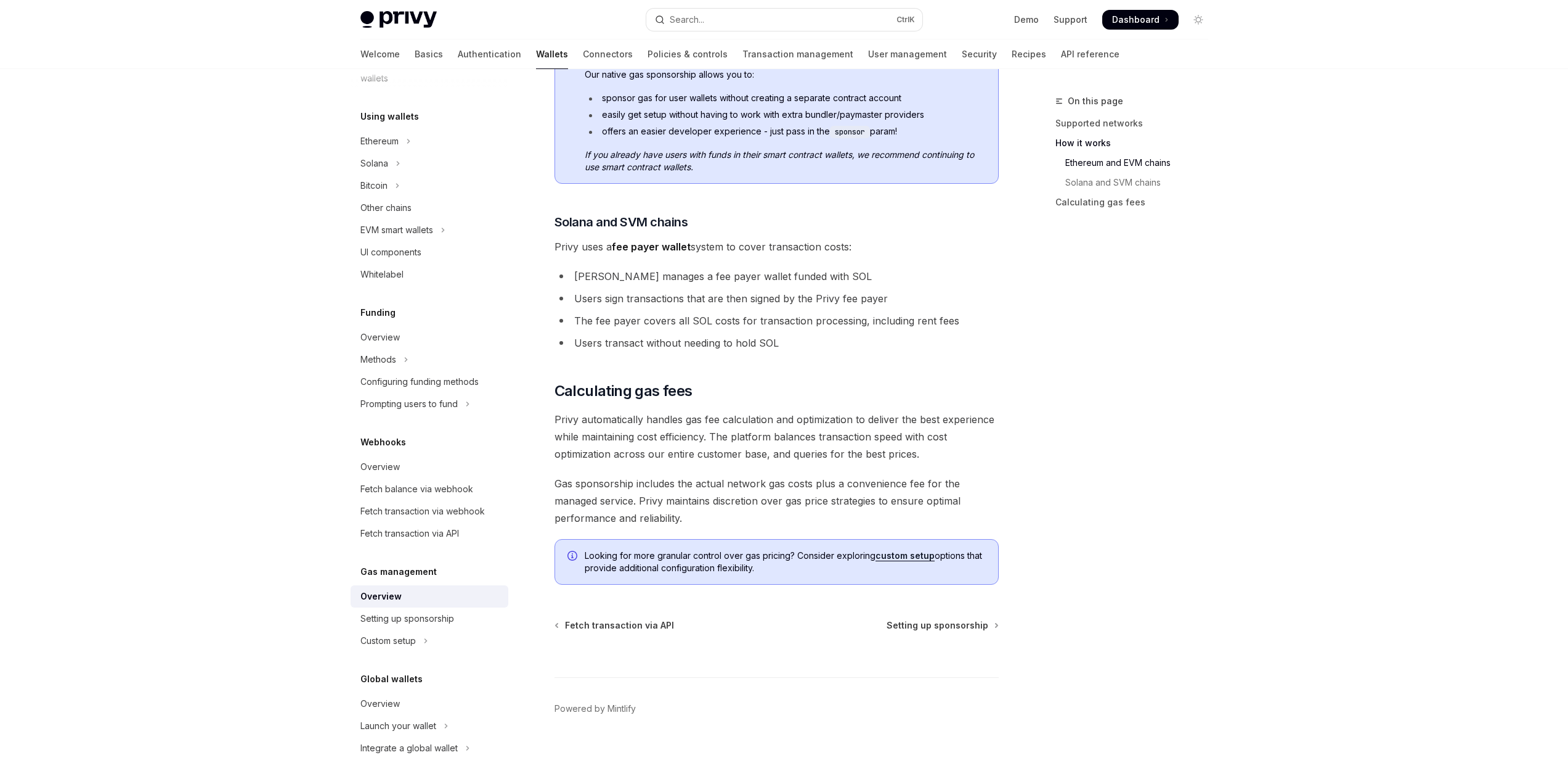
drag, startPoint x: 743, startPoint y: 568, endPoint x: 639, endPoint y: 558, distance: 104.5
click at [639, 558] on span "Looking for more granular control over gas pricing? Consider exploring custom s…" at bounding box center [785, 562] width 401 height 25
click at [638, 557] on span "Looking for more granular control over gas pricing? Consider exploring custom s…" at bounding box center [785, 562] width 401 height 25
drag, startPoint x: 638, startPoint y: 557, endPoint x: 752, endPoint y: 571, distance: 114.9
click at [740, 569] on span "Looking for more granular control over gas pricing? Consider exploring custom s…" at bounding box center [785, 562] width 401 height 25
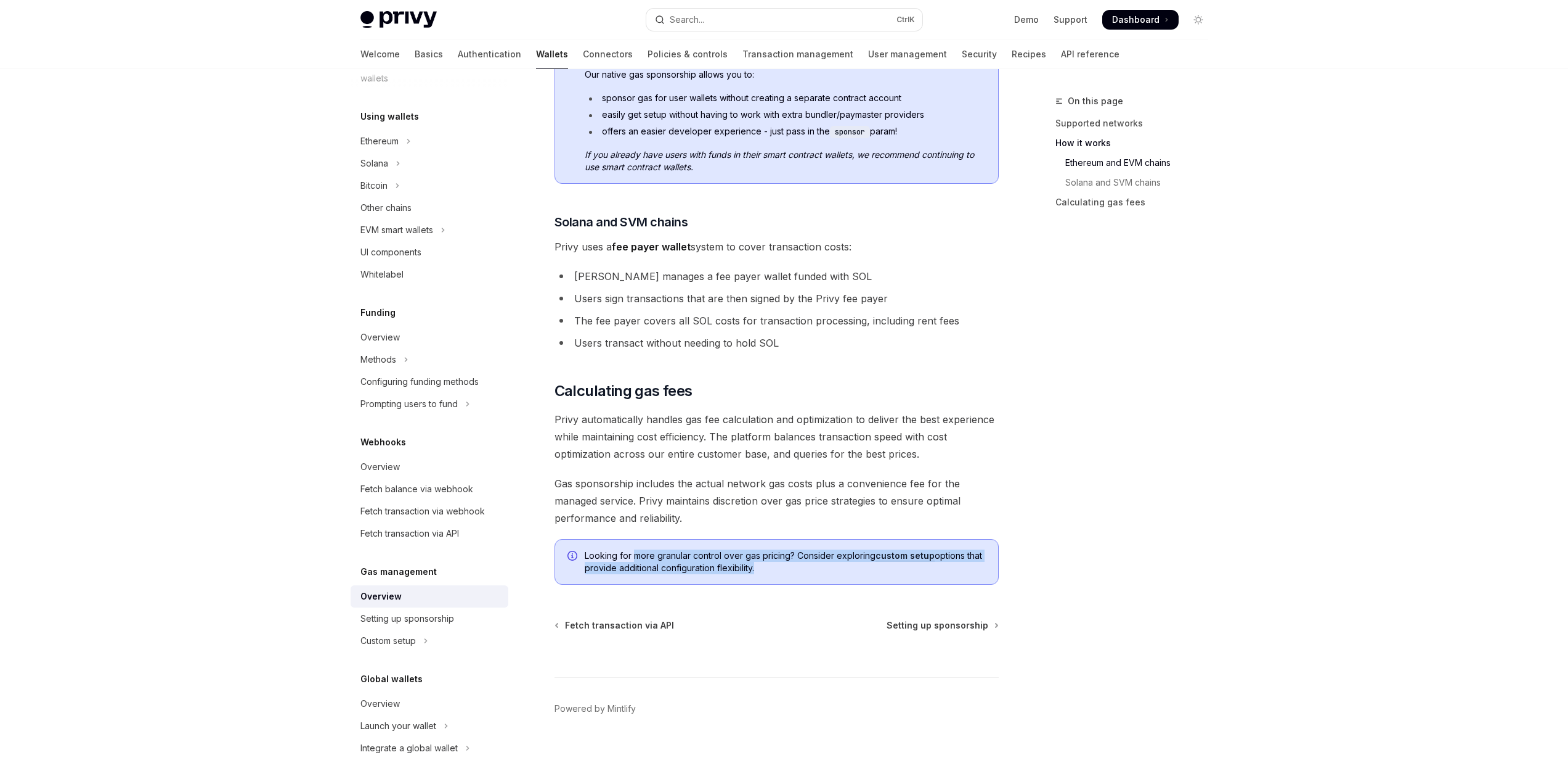
click at [752, 571] on span "Looking for more granular control over gas pricing? Consider exploring custom s…" at bounding box center [785, 562] width 401 height 25
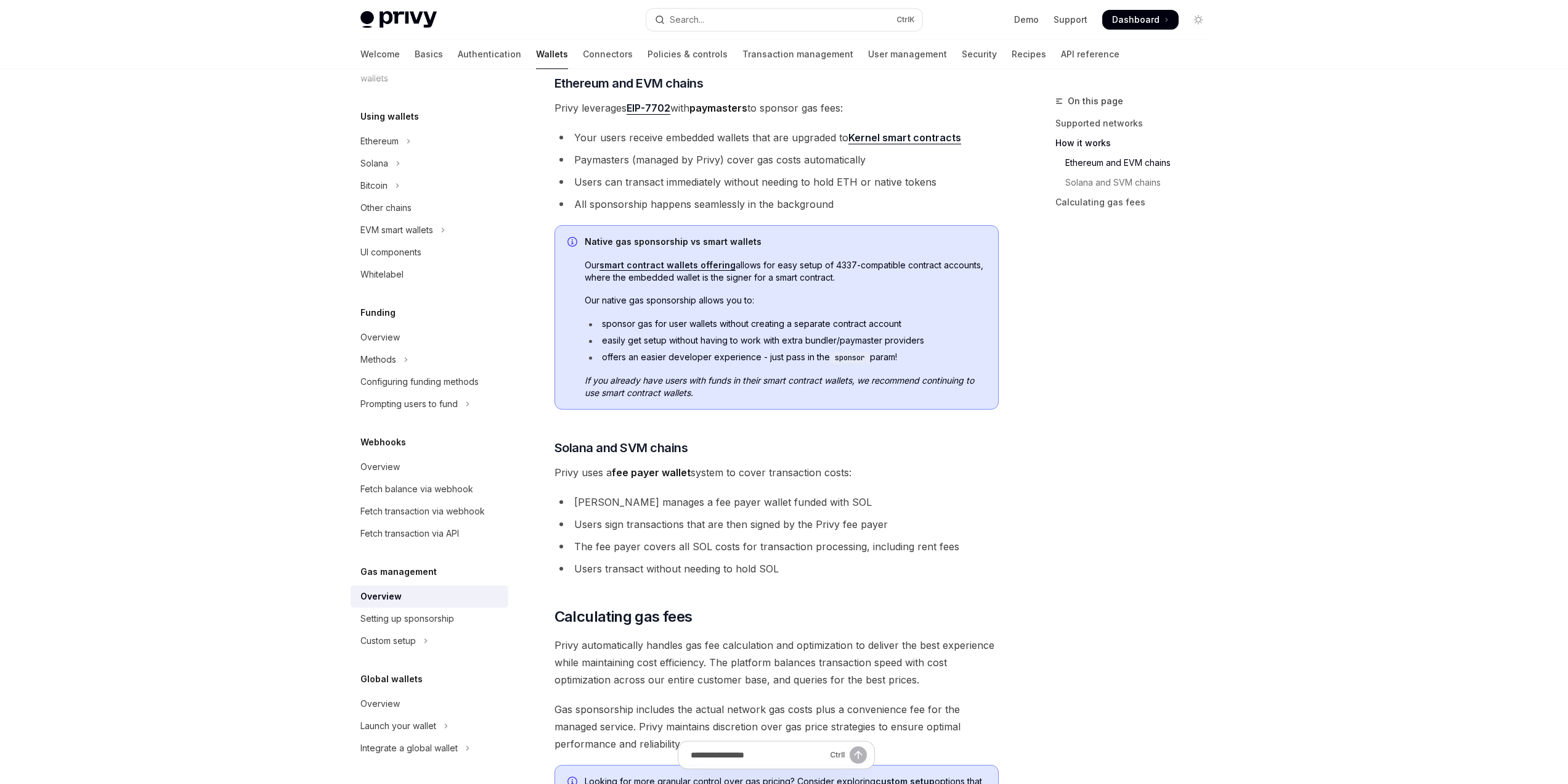
scroll to position [436, 0]
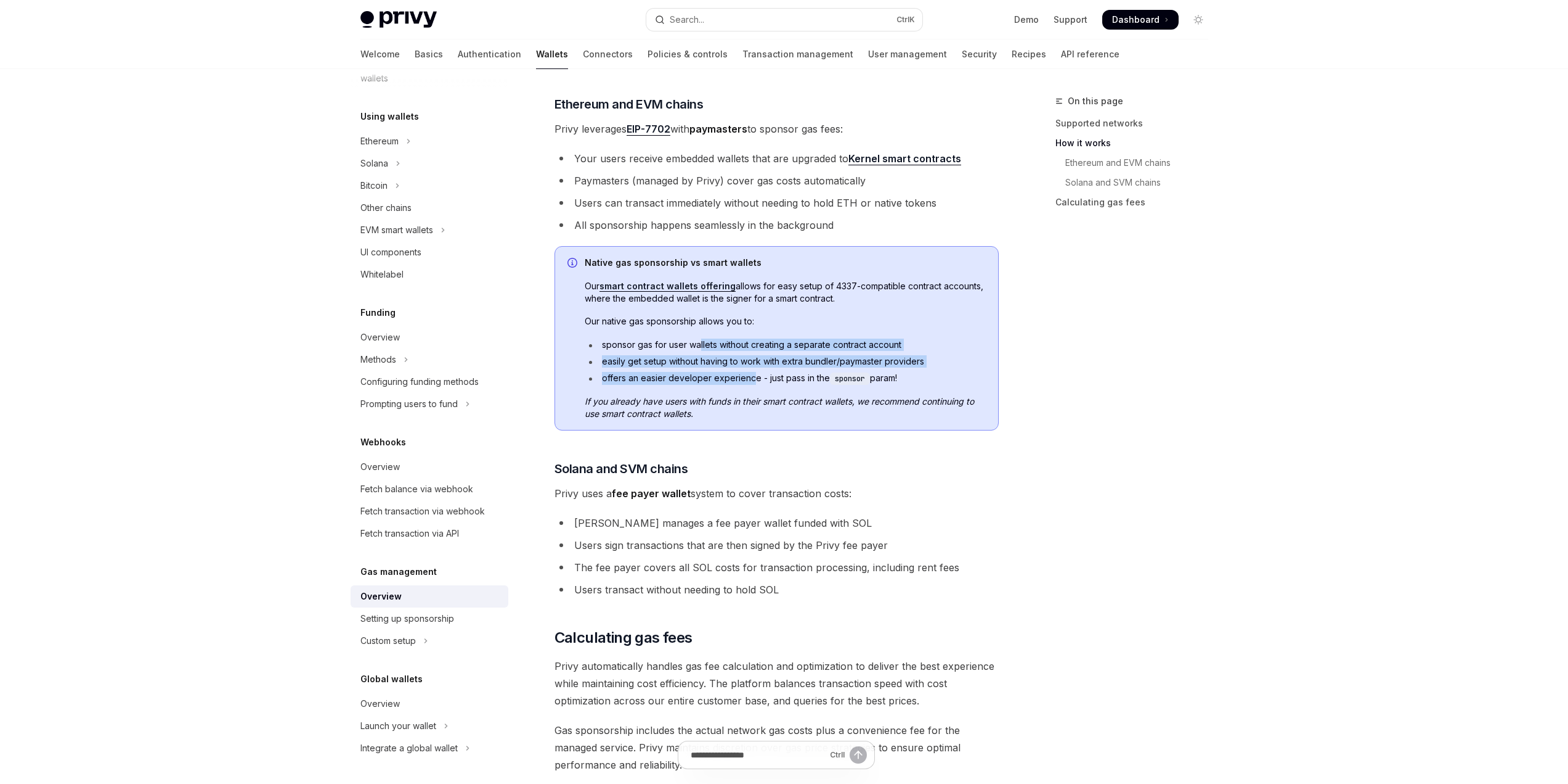
drag, startPoint x: 742, startPoint y: 362, endPoint x: 687, endPoint y: 337, distance: 60.4
click at [696, 341] on ul "sponsor gas for user wallets without creating a separate contract account easil…" at bounding box center [785, 361] width 401 height 46
drag, startPoint x: 699, startPoint y: 327, endPoint x: 731, endPoint y: 345, distance: 36.7
click at [731, 345] on div "Native gas sponsorship vs smart wallets Our smart contract wallets offering all…" at bounding box center [785, 338] width 401 height 164
click at [748, 353] on ul "sponsor gas for user wallets without creating a separate contract account easil…" at bounding box center [785, 361] width 401 height 46
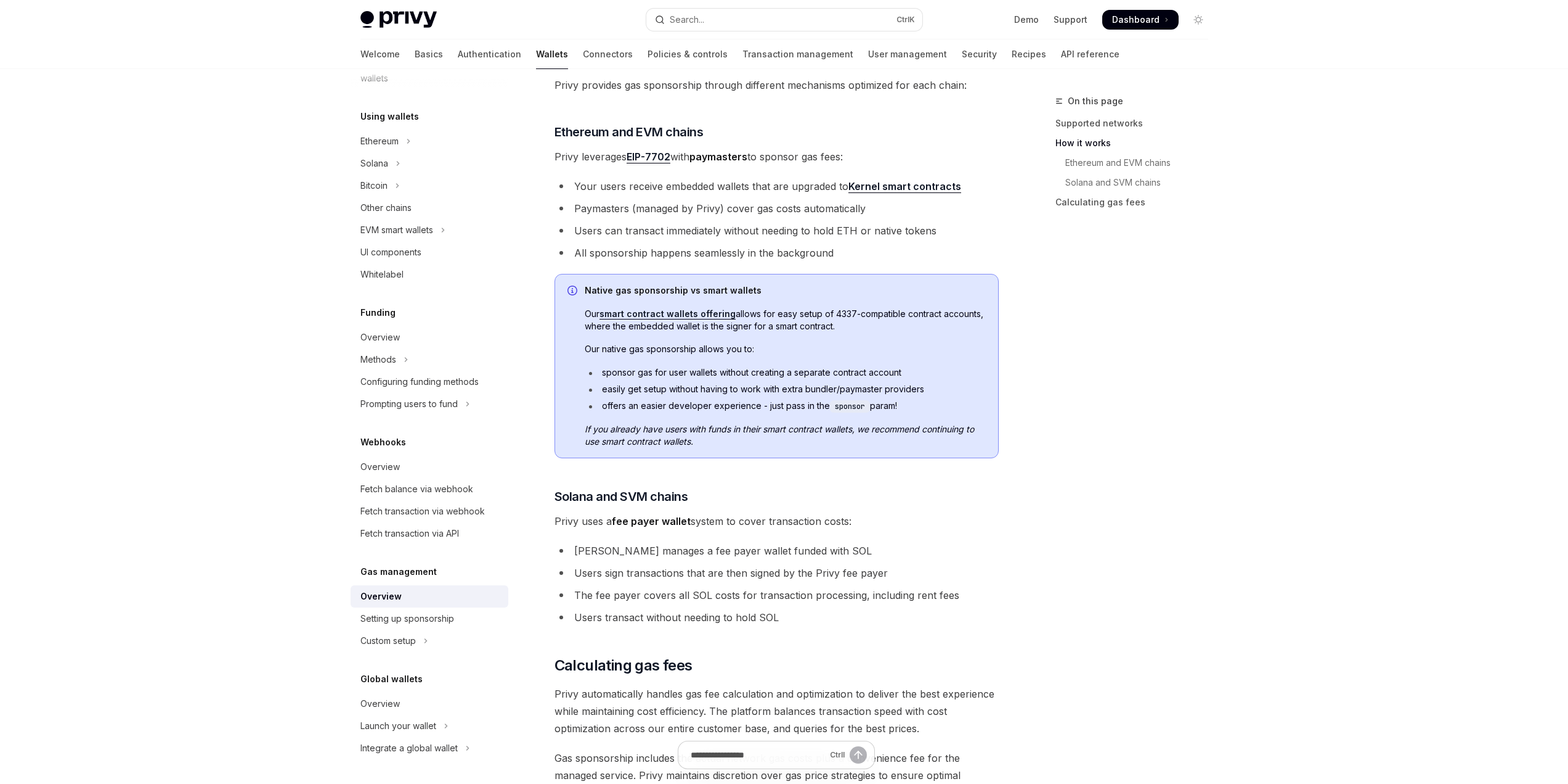
scroll to position [313, 0]
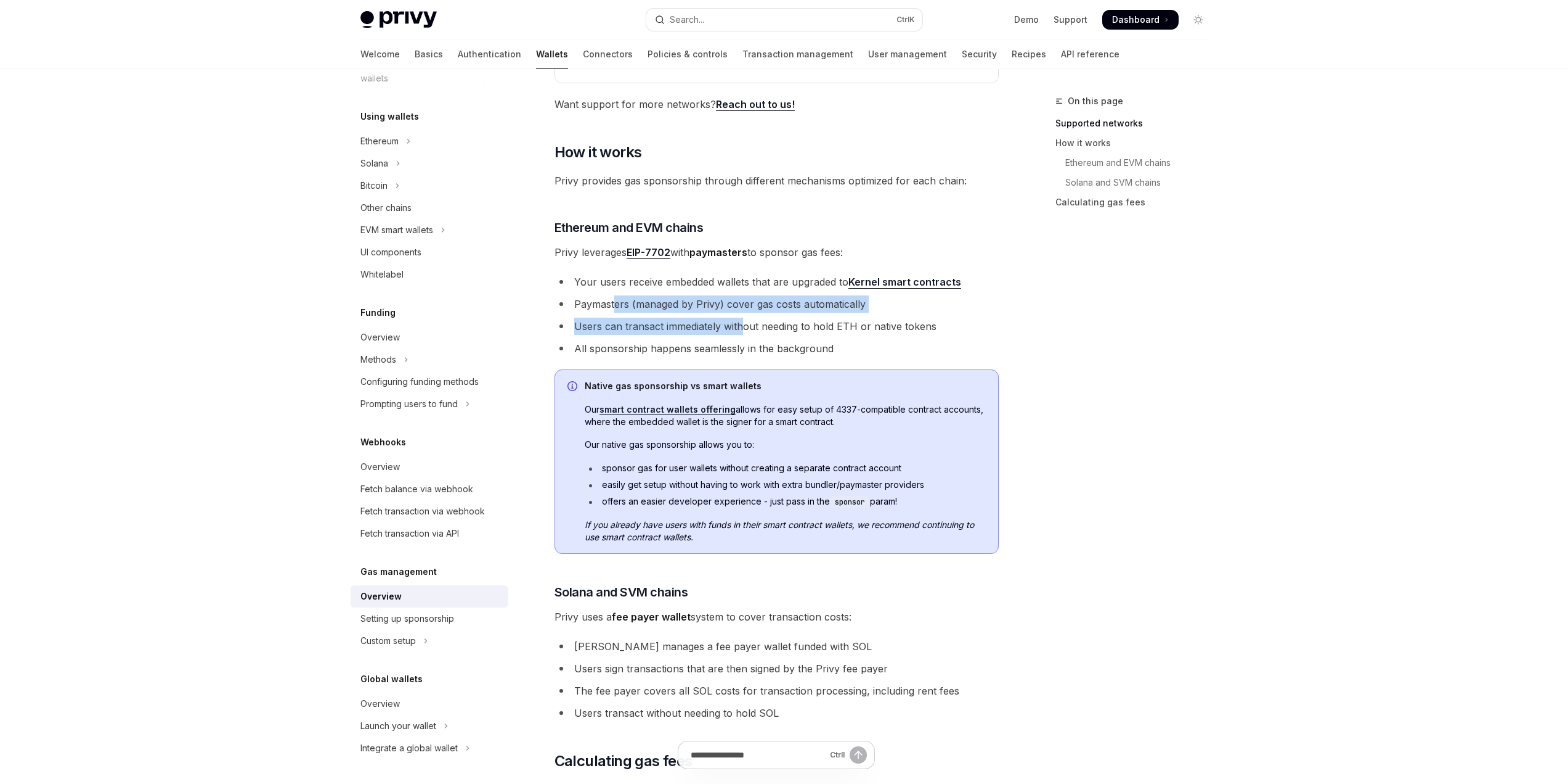
drag, startPoint x: 633, startPoint y: 302, endPoint x: 755, endPoint y: 328, distance: 124.7
click at [749, 324] on ul "Your users receive embedded wallets that are upgraded to Kernel smart contracts…" at bounding box center [777, 315] width 445 height 84
click at [755, 328] on li "Users can transact immediately without needing to hold ETH or native tokens" at bounding box center [777, 327] width 445 height 17
drag, startPoint x: 655, startPoint y: 309, endPoint x: 763, endPoint y: 348, distance: 114.8
click at [749, 347] on ul "Your users receive embedded wallets that are upgraded to Kernel smart contracts…" at bounding box center [777, 315] width 445 height 84
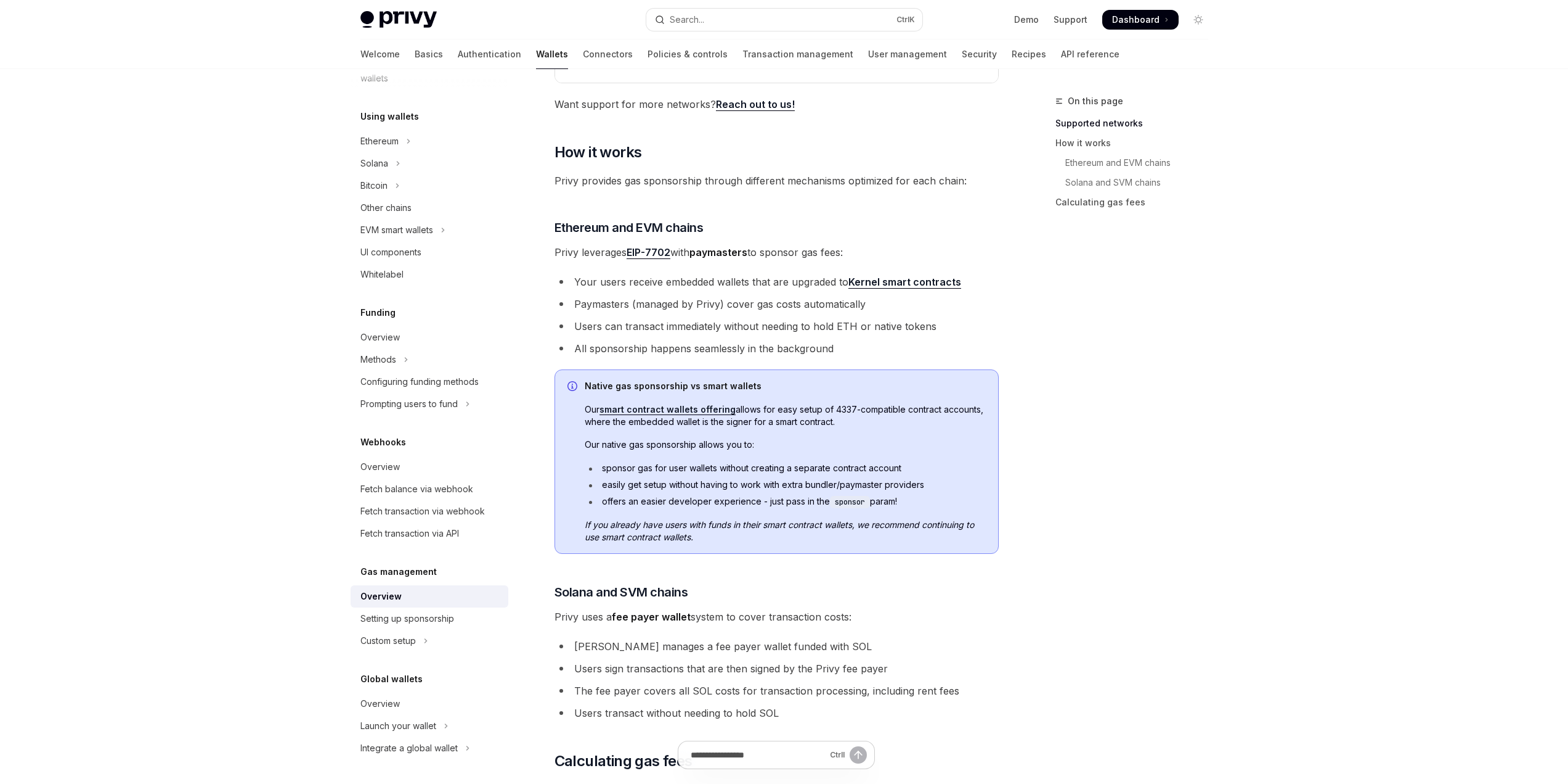
click at [764, 348] on li "All sponsorship happens seamlessly in the background" at bounding box center [777, 349] width 445 height 17
drag, startPoint x: 764, startPoint y: 348, endPoint x: 643, endPoint y: 321, distance: 124.0
click at [648, 322] on ul "Your users receive embedded wallets that are upgraded to Kernel smart contracts…" at bounding box center [777, 315] width 445 height 84
click at [773, 337] on ul "Your users receive embedded wallets that are upgraded to Kernel smart contracts…" at bounding box center [777, 315] width 445 height 84
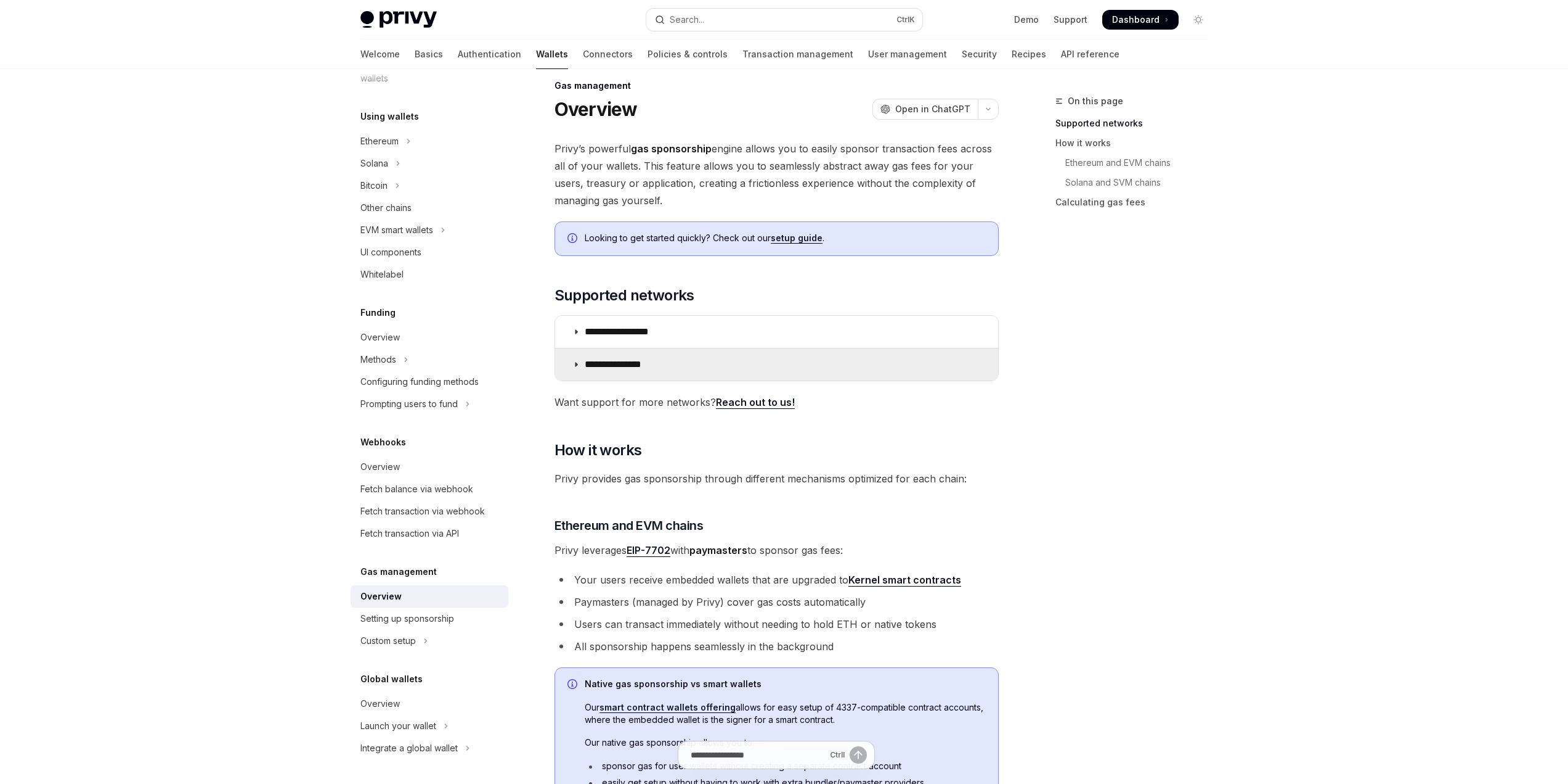
scroll to position [0, 0]
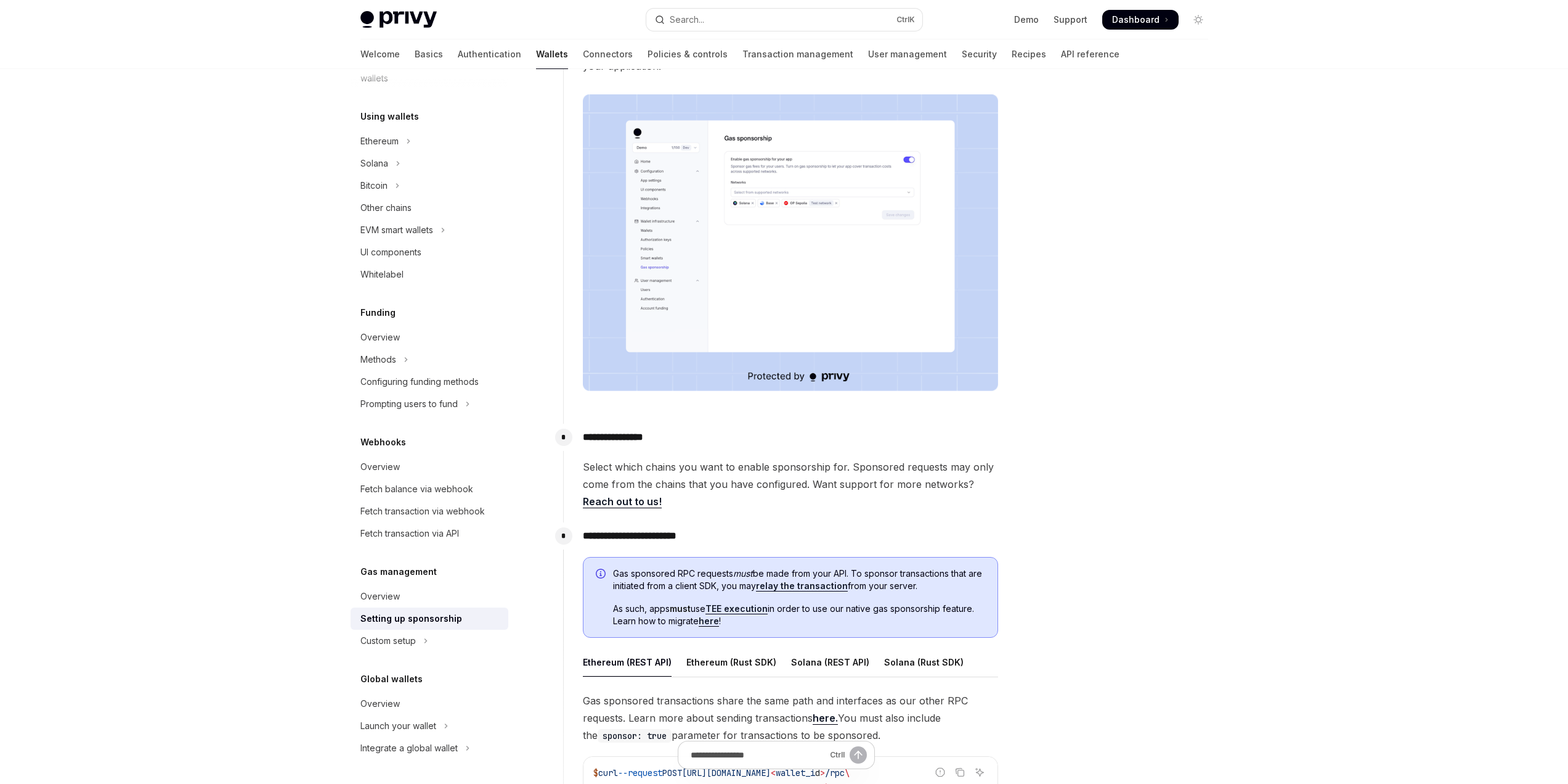
scroll to position [308, 0]
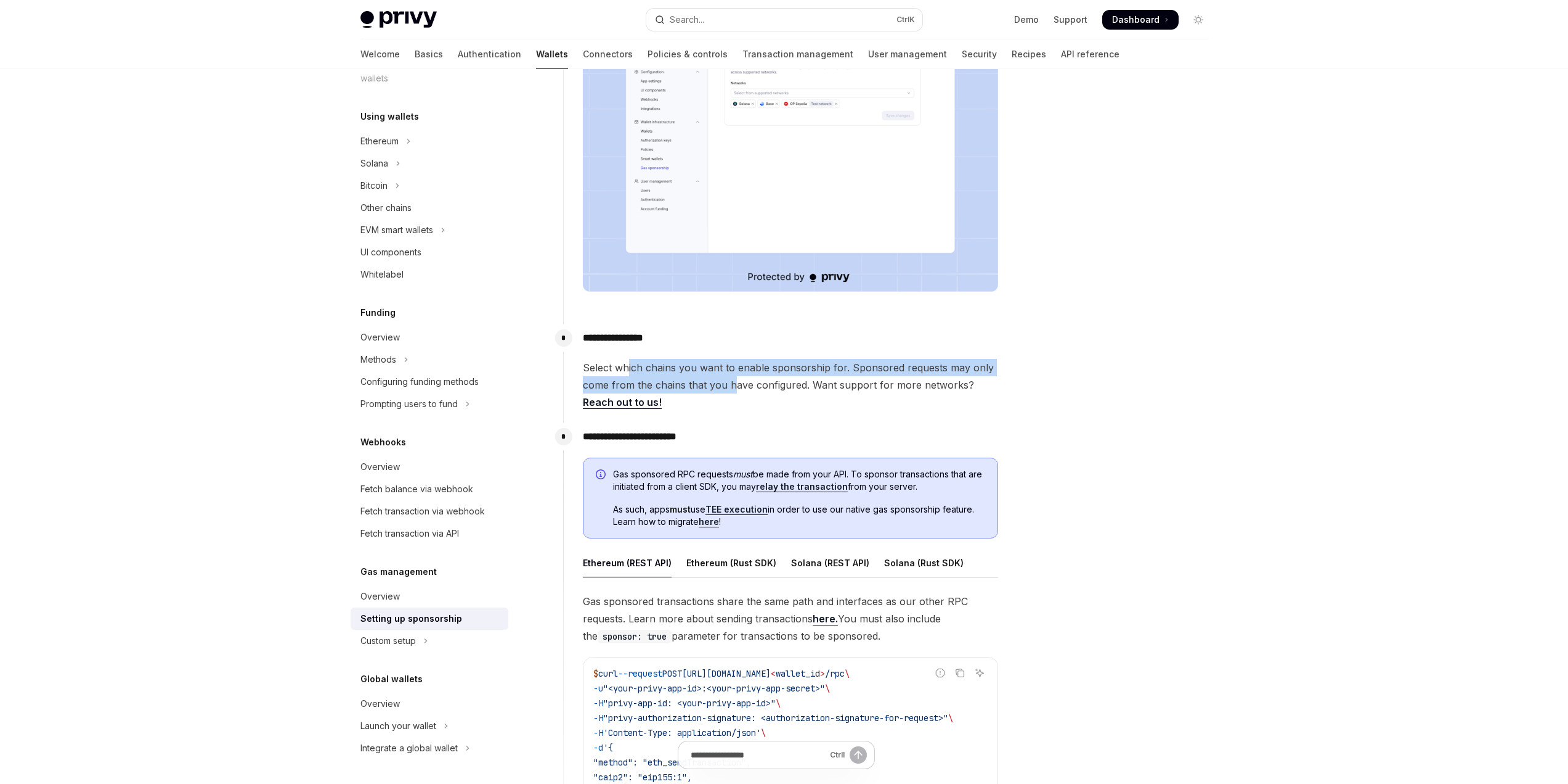
drag, startPoint x: 733, startPoint y: 379, endPoint x: 627, endPoint y: 371, distance: 106.3
click at [627, 371] on span "Select which chains you want to enable sponsorship for. Sponsored requests may …" at bounding box center [790, 385] width 415 height 52
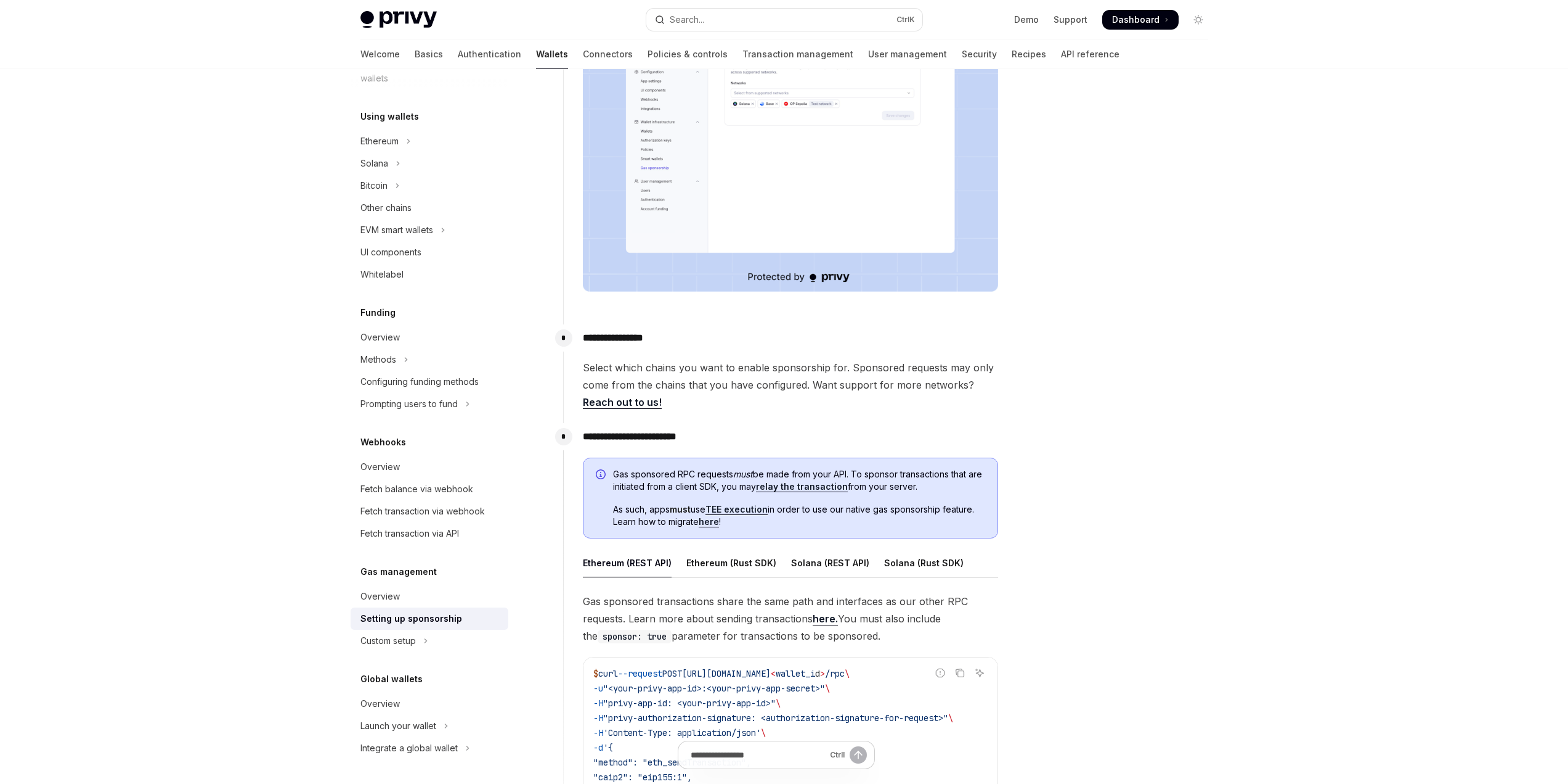
click at [624, 371] on span "Select which chains you want to enable sponsorship for. Sponsored requests may …" at bounding box center [790, 385] width 415 height 52
drag, startPoint x: 704, startPoint y: 371, endPoint x: 866, endPoint y: 375, distance: 162.0
click at [851, 373] on span "Select which chains you want to enable sponsorship for. Sponsored requests may …" at bounding box center [790, 385] width 415 height 52
click at [875, 375] on span "Select which chains you want to enable sponsorship for. Sponsored requests may …" at bounding box center [790, 385] width 415 height 52
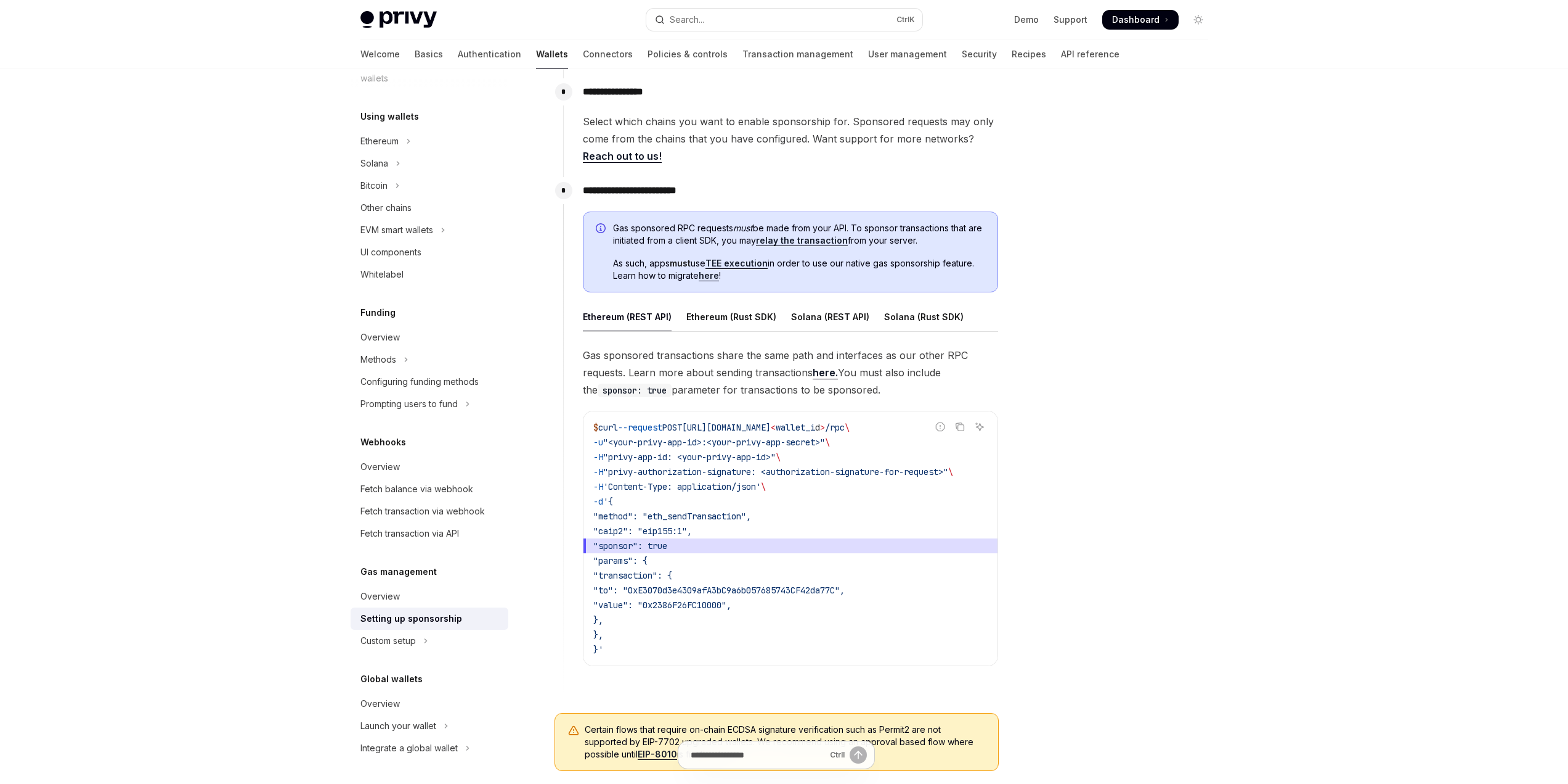
scroll to position [555, 0]
drag, startPoint x: 735, startPoint y: 369, endPoint x: 673, endPoint y: 356, distance: 63.3
click at [676, 357] on span "Gas sponsored transactions share the same path and interfaces as our other RPC …" at bounding box center [790, 372] width 415 height 52
click at [673, 356] on span "Gas sponsored transactions share the same path and interfaces as our other RPC …" at bounding box center [790, 372] width 415 height 52
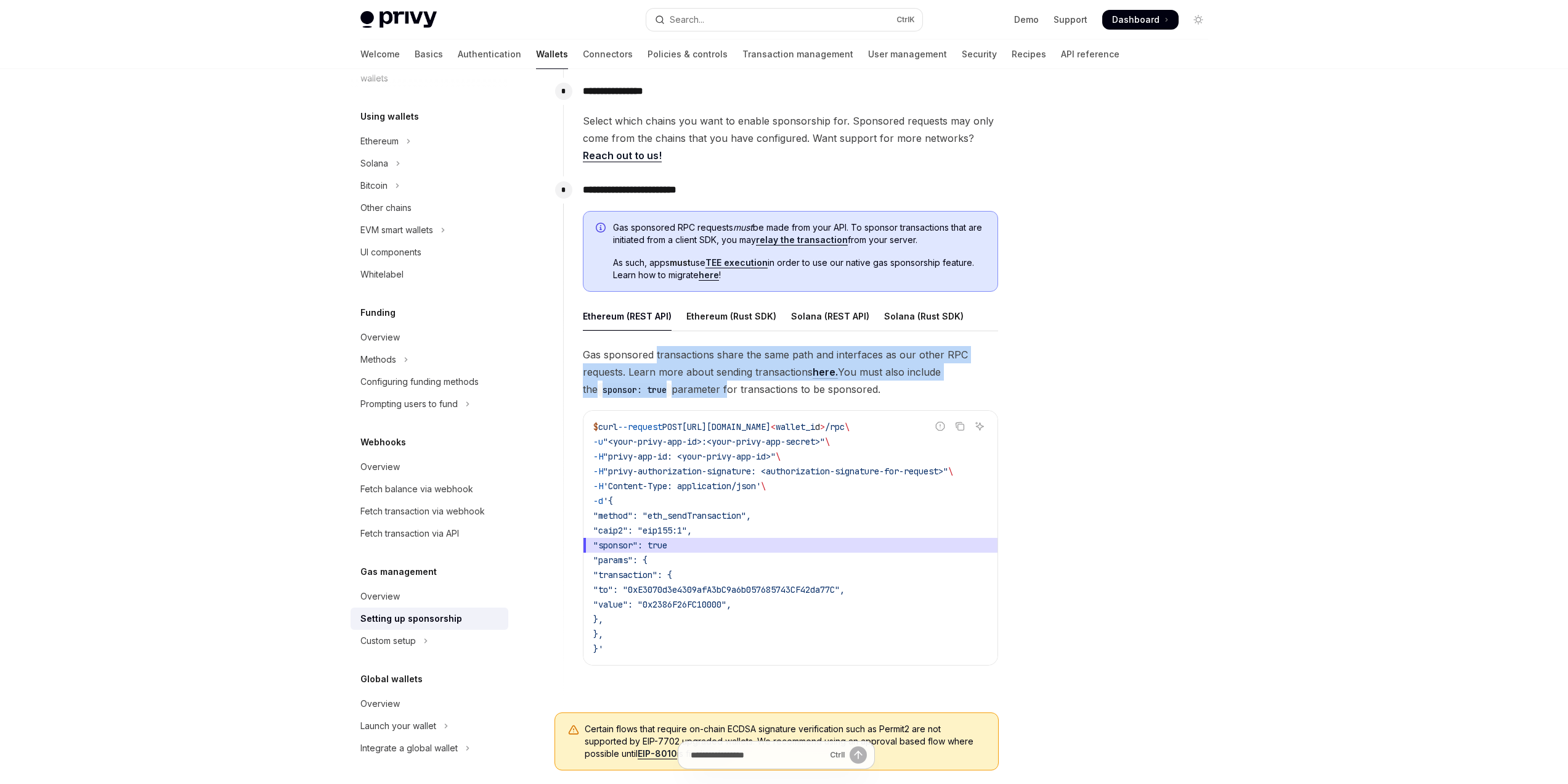
drag, startPoint x: 673, startPoint y: 356, endPoint x: 716, endPoint y: 388, distance: 53.6
click at [712, 386] on span "Gas sponsored transactions share the same path and interfaces as our other RPC …" at bounding box center [790, 372] width 415 height 52
click at [716, 388] on span "Gas sponsored transactions share the same path and interfaces as our other RPC …" at bounding box center [790, 372] width 415 height 52
drag, startPoint x: 716, startPoint y: 388, endPoint x: 654, endPoint y: 355, distance: 70.2
click at [654, 355] on span "Gas sponsored transactions share the same path and interfaces as our other RPC …" at bounding box center [790, 372] width 415 height 52
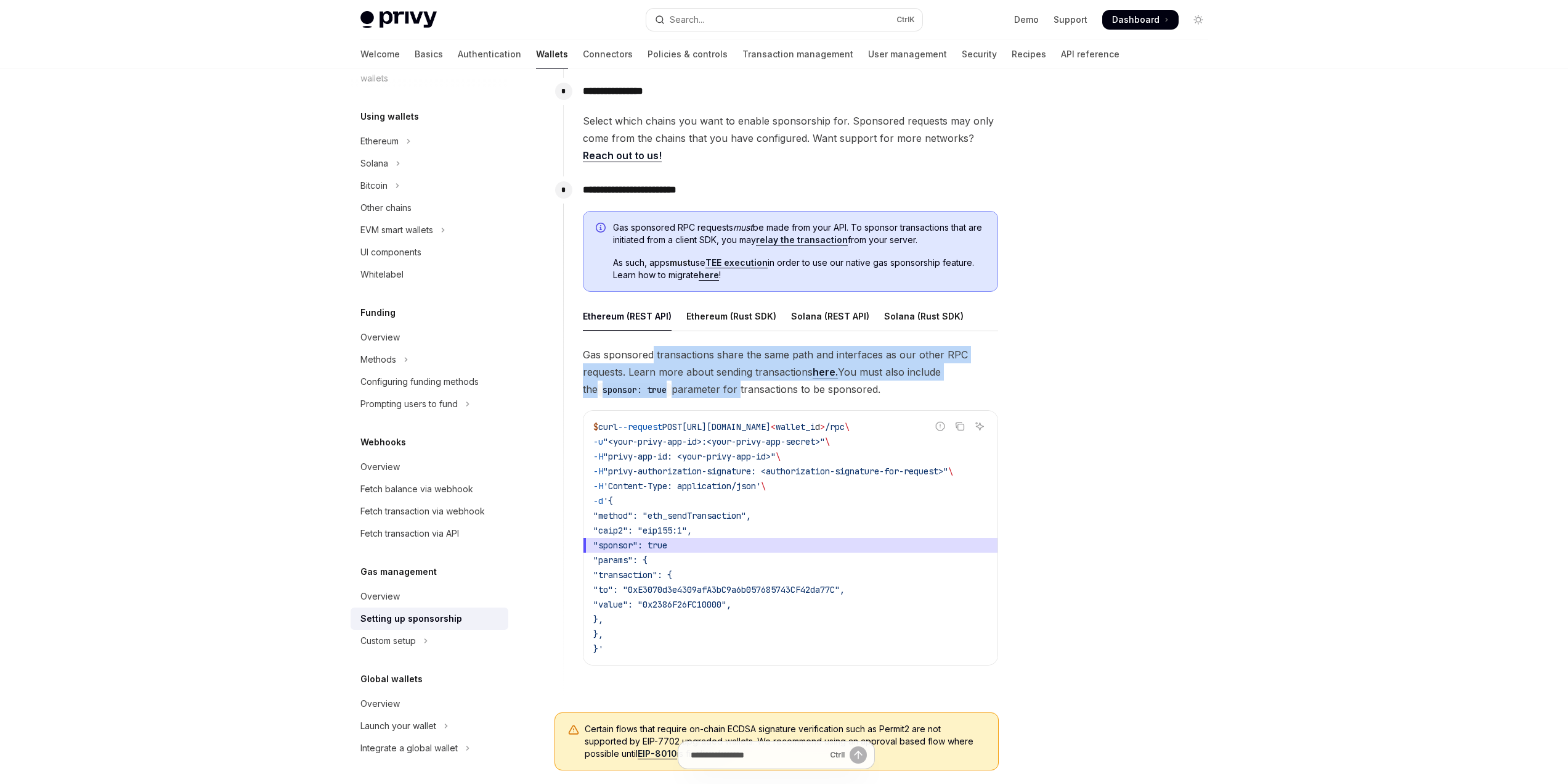
click at [653, 355] on span "Gas sponsored transactions share the same path and interfaces as our other RPC …" at bounding box center [790, 372] width 415 height 52
drag, startPoint x: 653, startPoint y: 355, endPoint x: 742, endPoint y: 373, distance: 90.8
click at [742, 373] on span "Gas sponsored transactions share the same path and interfaces as our other RPC …" at bounding box center [790, 372] width 415 height 52
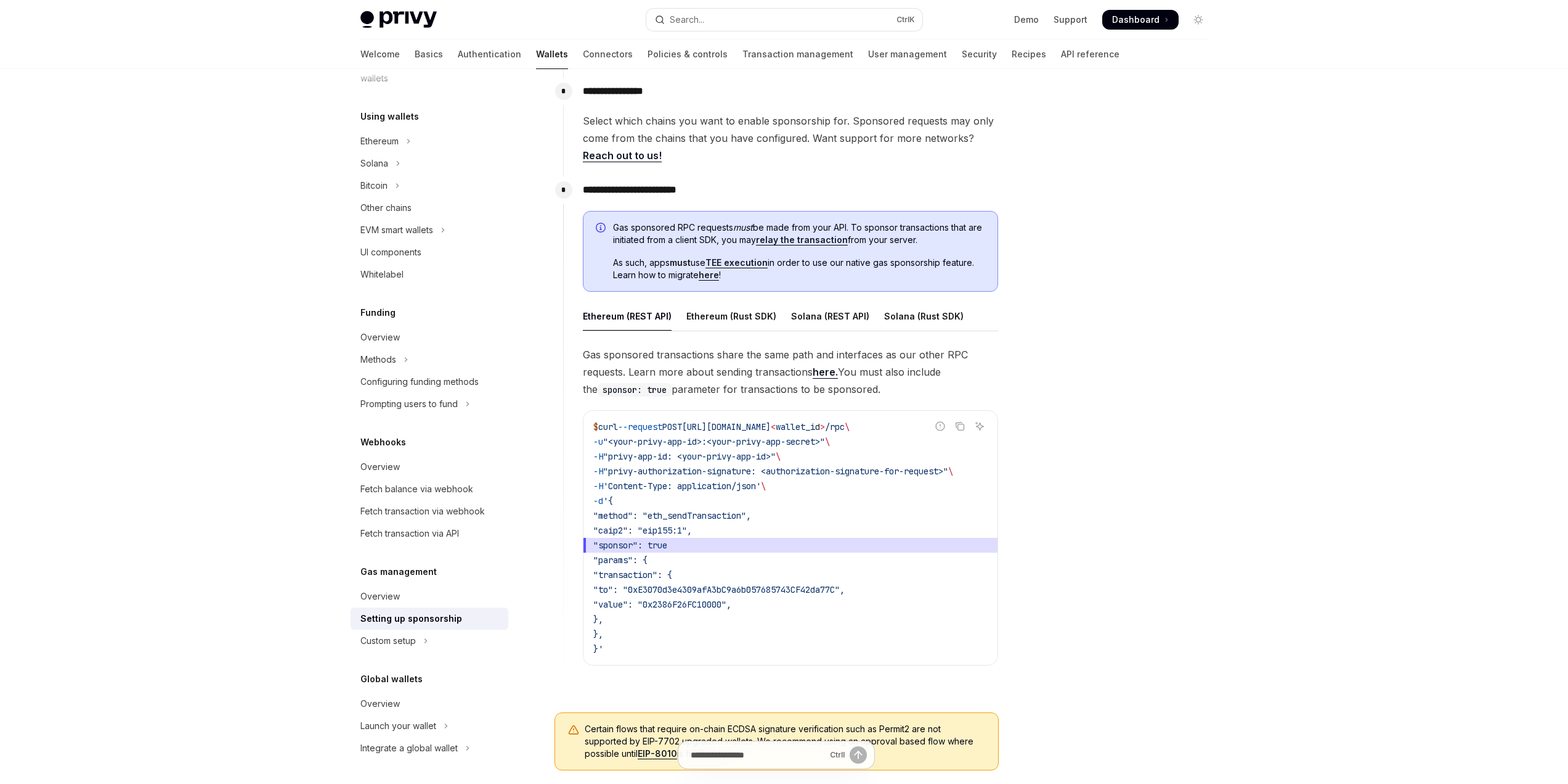
click at [753, 373] on span "Gas sponsored transactions share the same path and interfaces as our other RPC …" at bounding box center [790, 372] width 415 height 52
drag, startPoint x: 753, startPoint y: 373, endPoint x: 669, endPoint y: 361, distance: 84.9
click at [676, 361] on span "Gas sponsored transactions share the same path and interfaces as our other RPC …" at bounding box center [790, 372] width 415 height 52
click at [669, 361] on span "Gas sponsored transactions share the same path and interfaces as our other RPC …" at bounding box center [790, 372] width 415 height 52
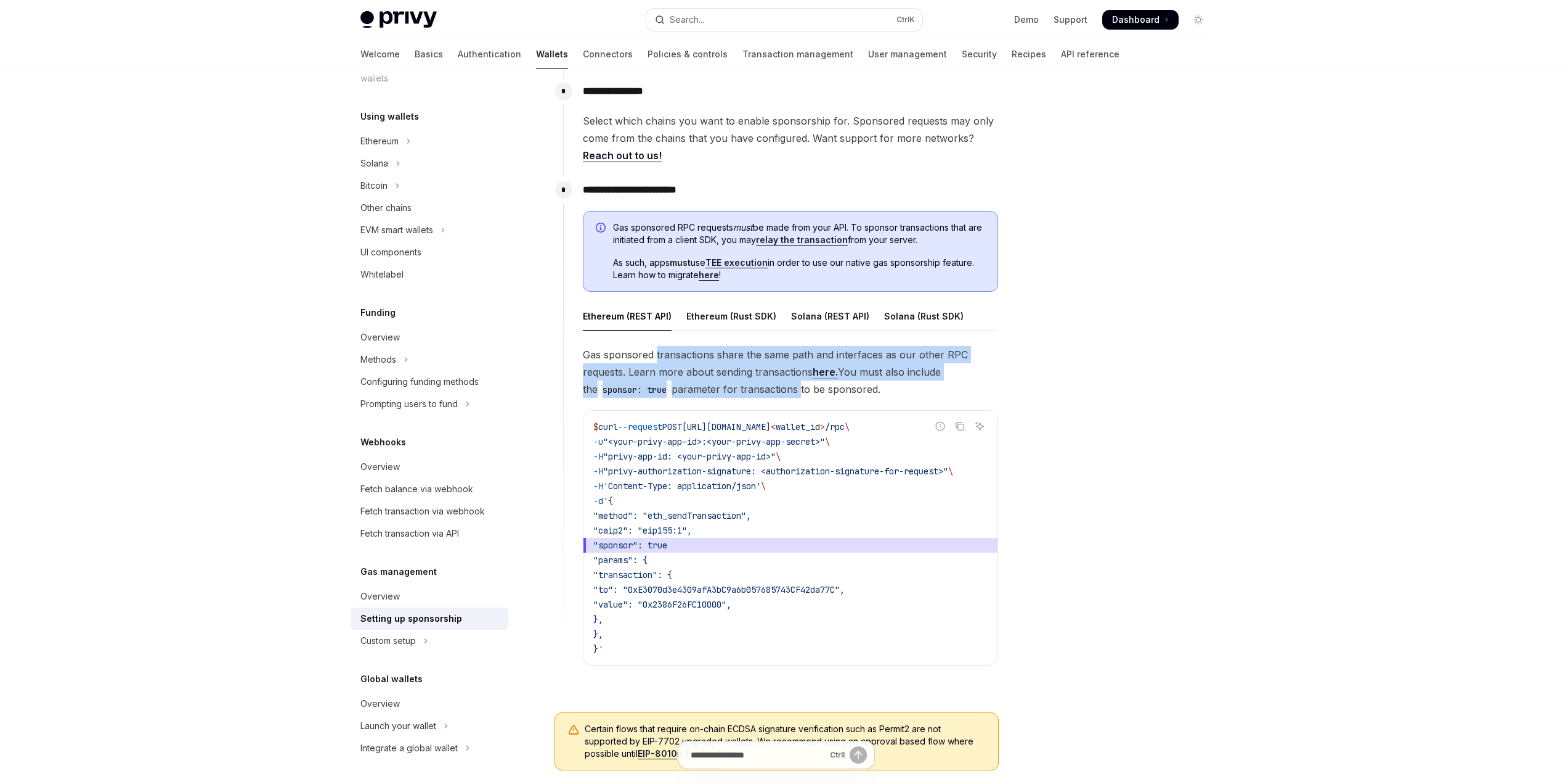
drag, startPoint x: 669, startPoint y: 361, endPoint x: 739, endPoint y: 397, distance: 78.7
click at [739, 397] on span "Gas sponsored transactions share the same path and interfaces as our other RPC …" at bounding box center [790, 372] width 415 height 52
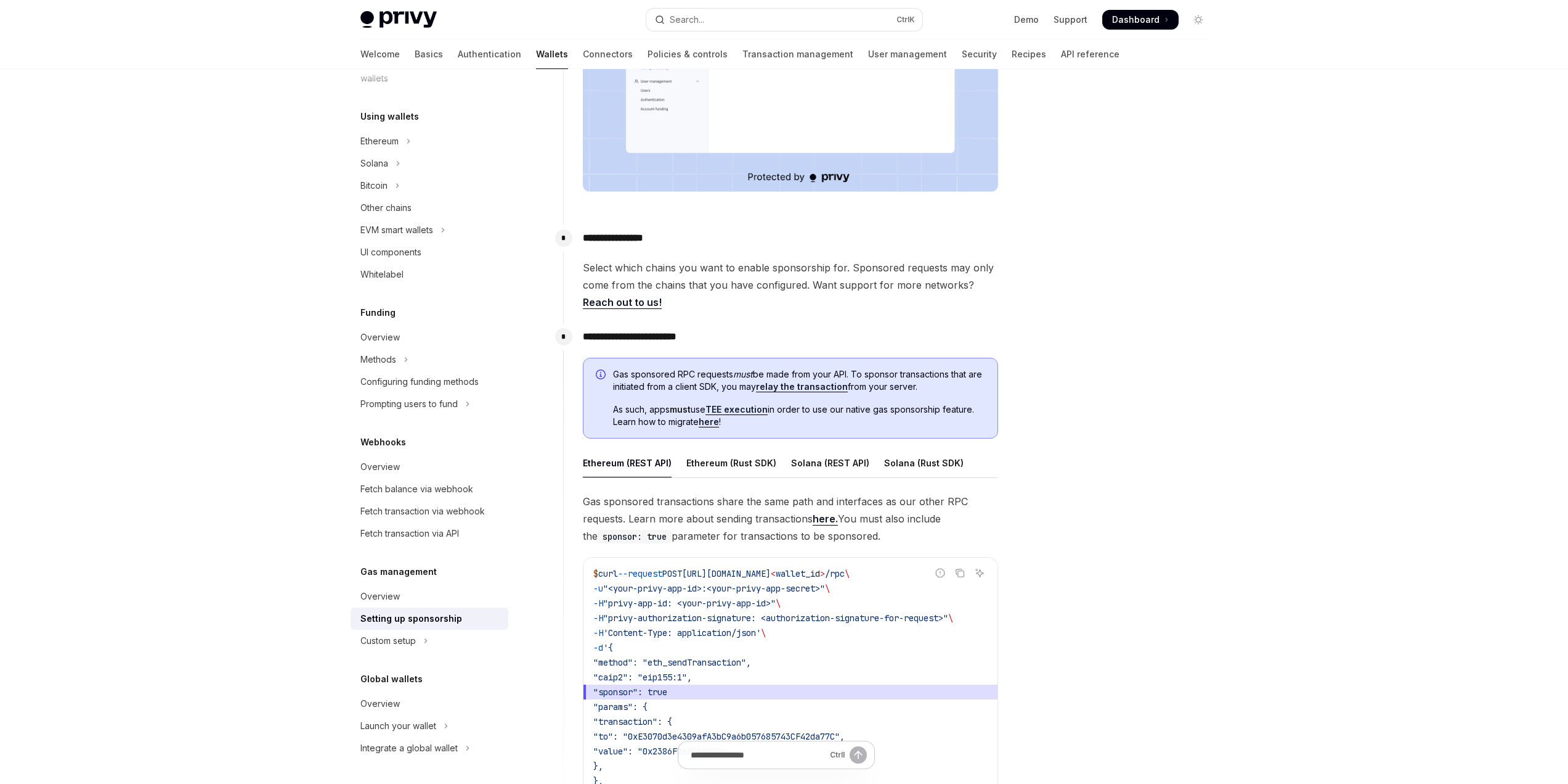
scroll to position [376, 0]
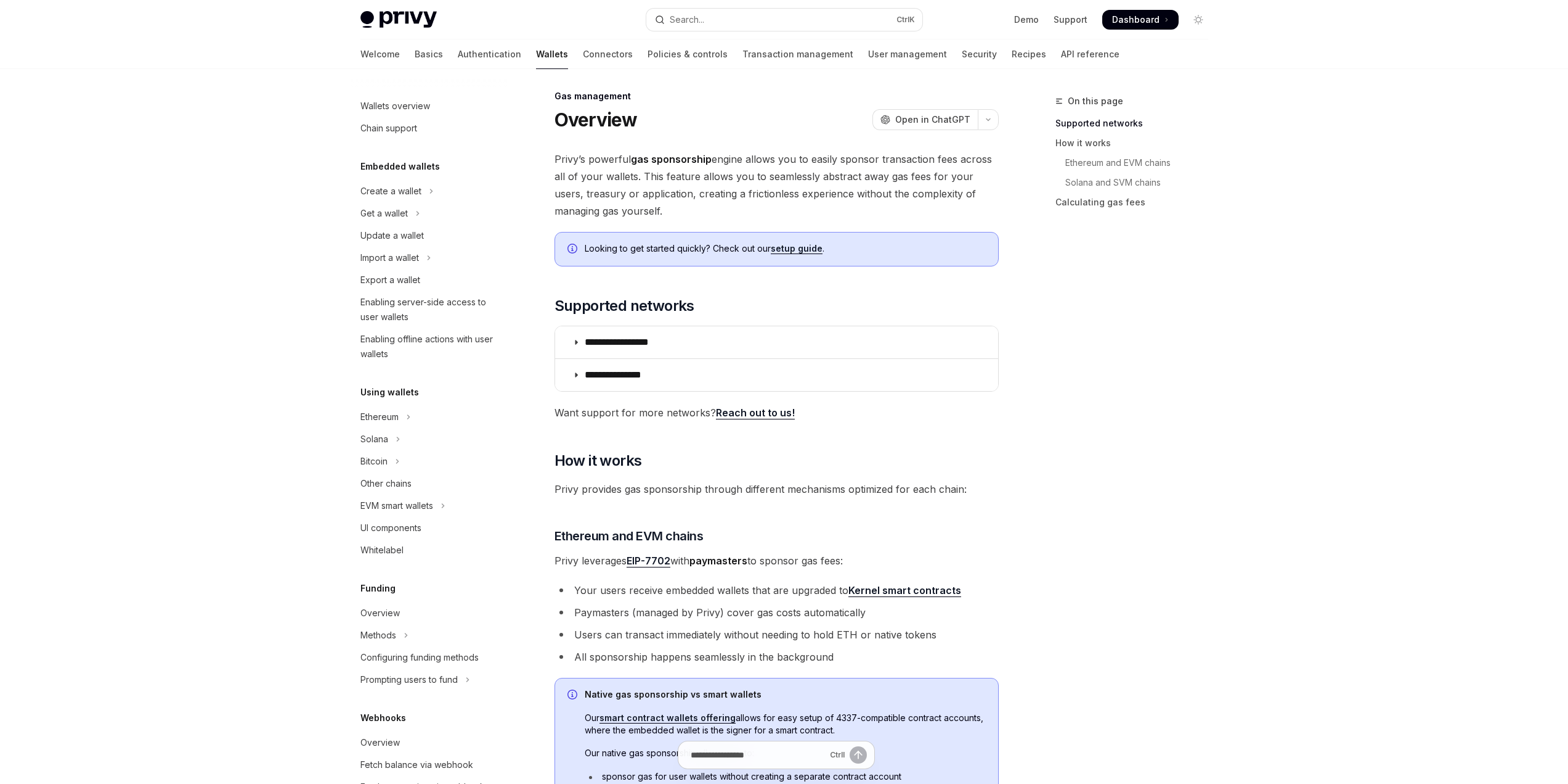
scroll to position [275, 0]
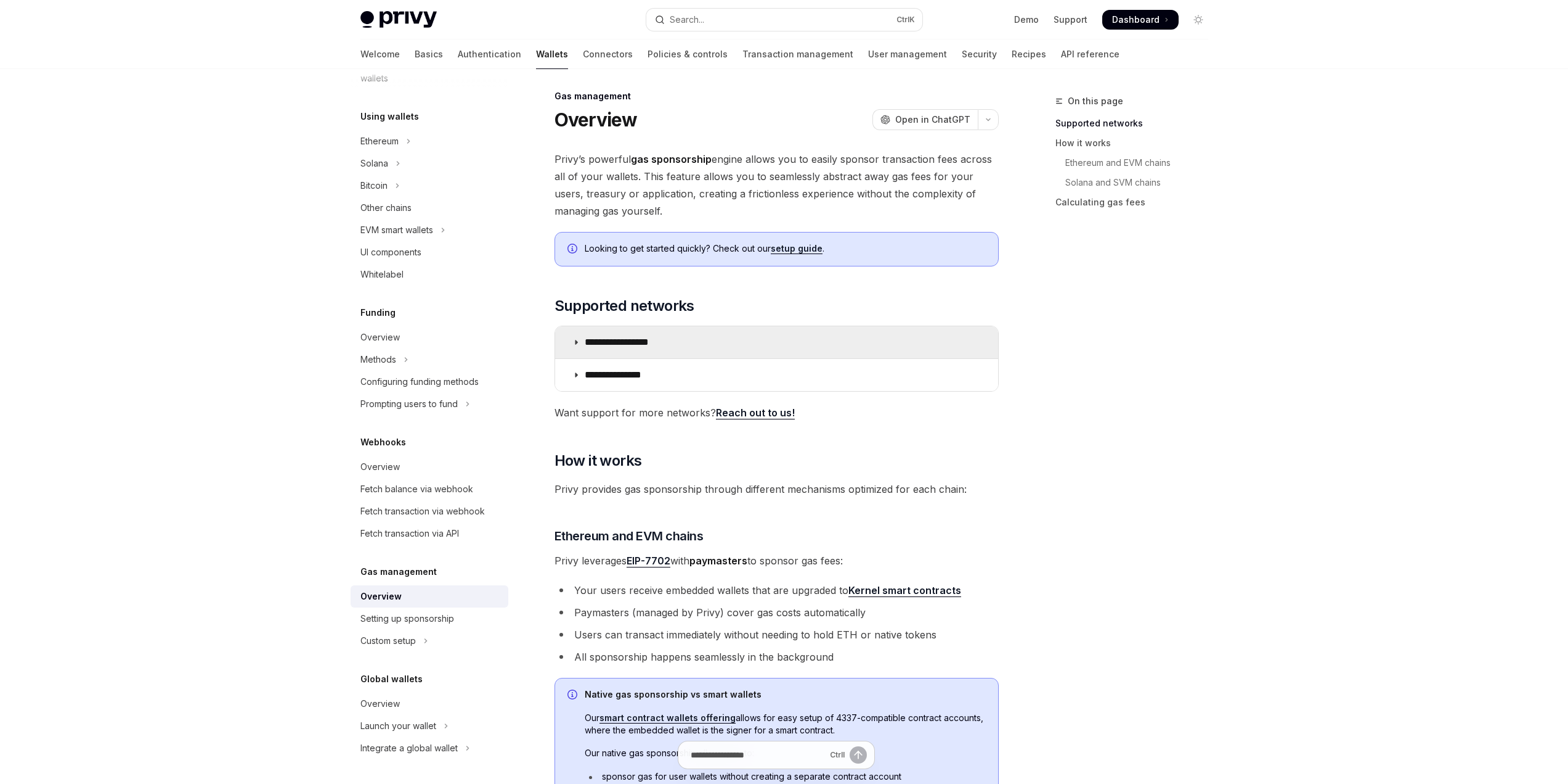
click at [669, 345] on p "**********" at bounding box center [630, 342] width 91 height 13
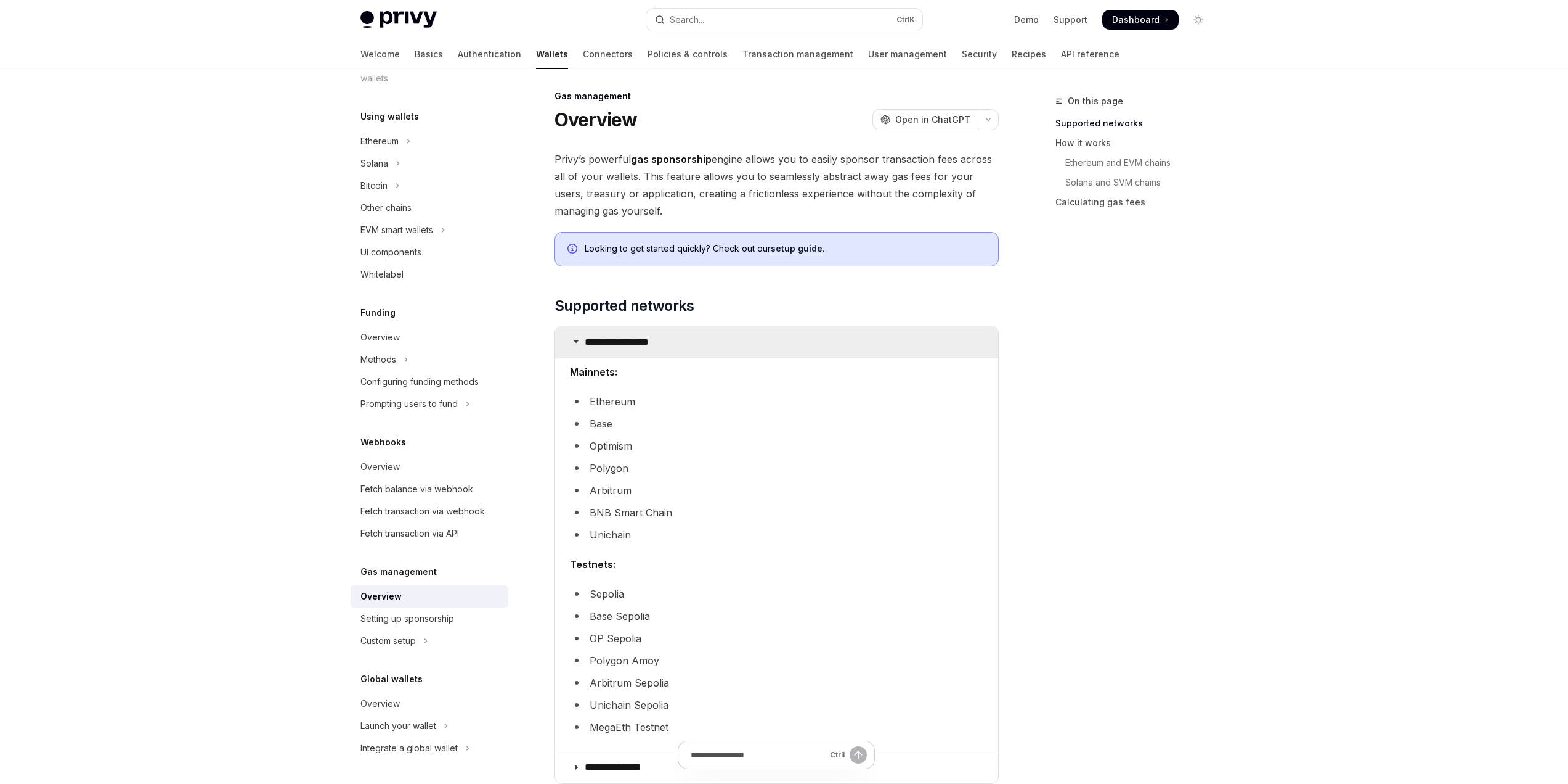
click at [669, 345] on p "**********" at bounding box center [630, 342] width 91 height 13
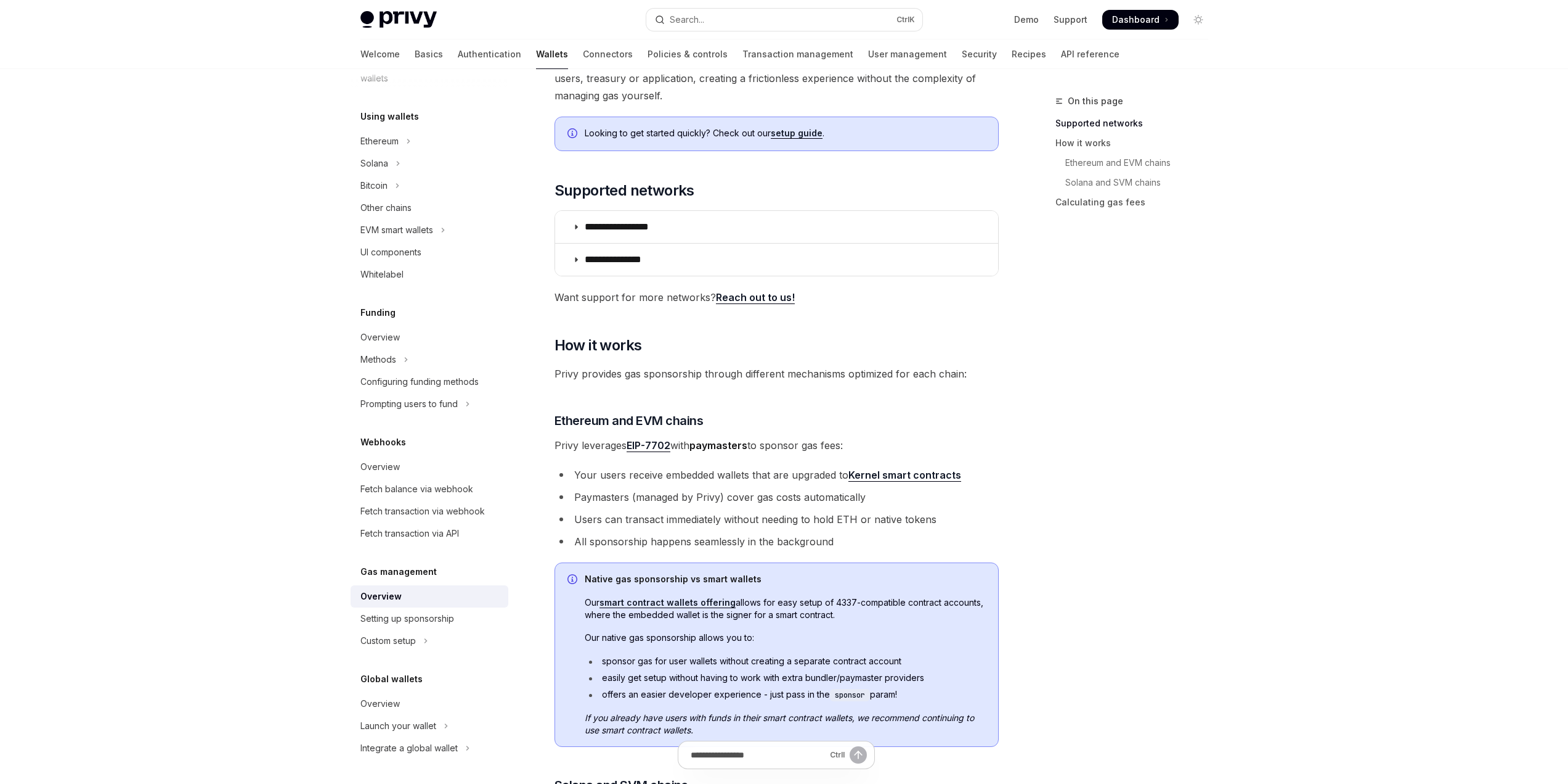
scroll to position [128, 0]
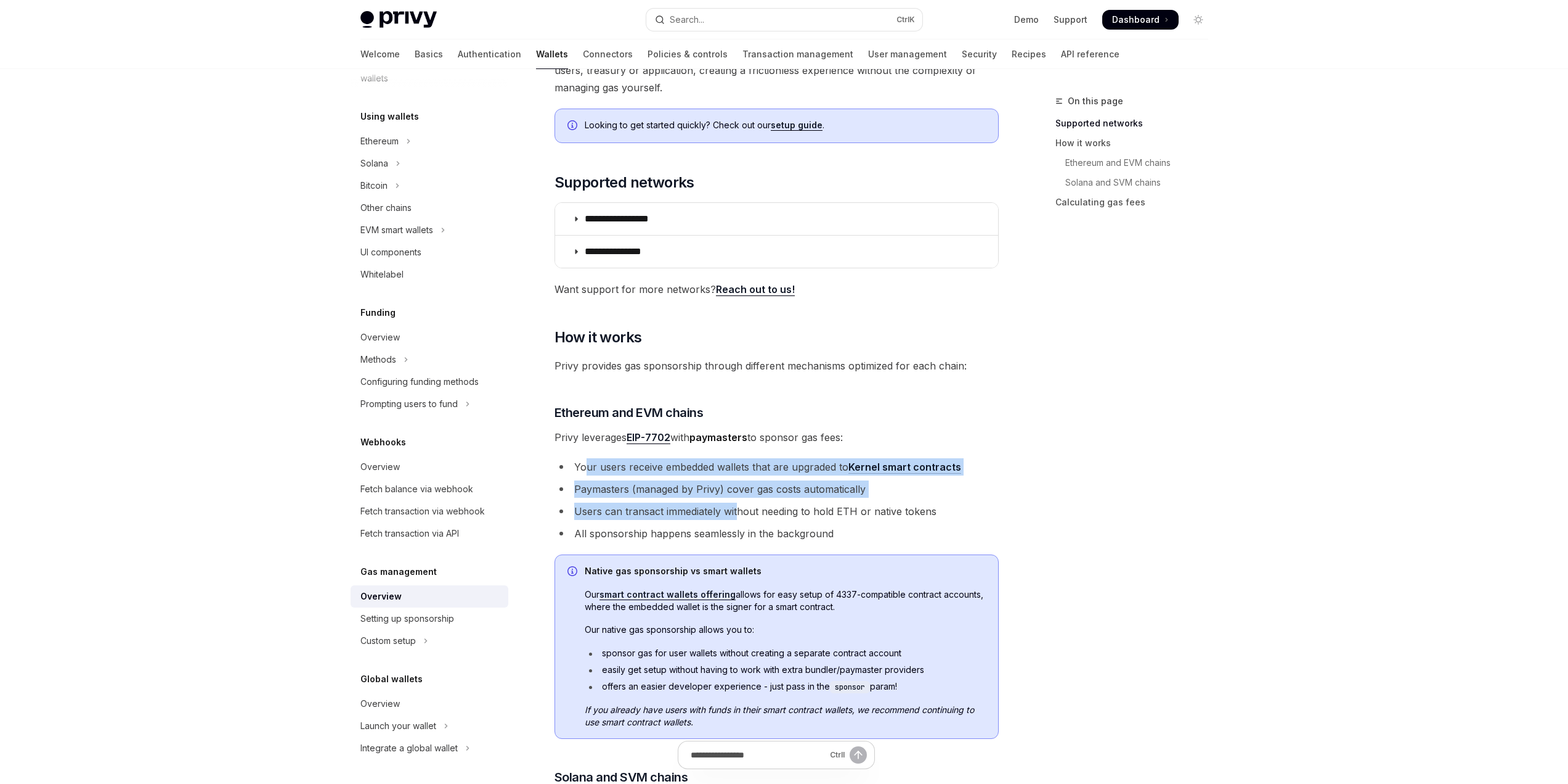
drag, startPoint x: 650, startPoint y: 484, endPoint x: 751, endPoint y: 514, distance: 105.4
click at [748, 512] on ul "Your users receive embedded wallets that are upgraded to Kernel smart contracts…" at bounding box center [777, 500] width 445 height 84
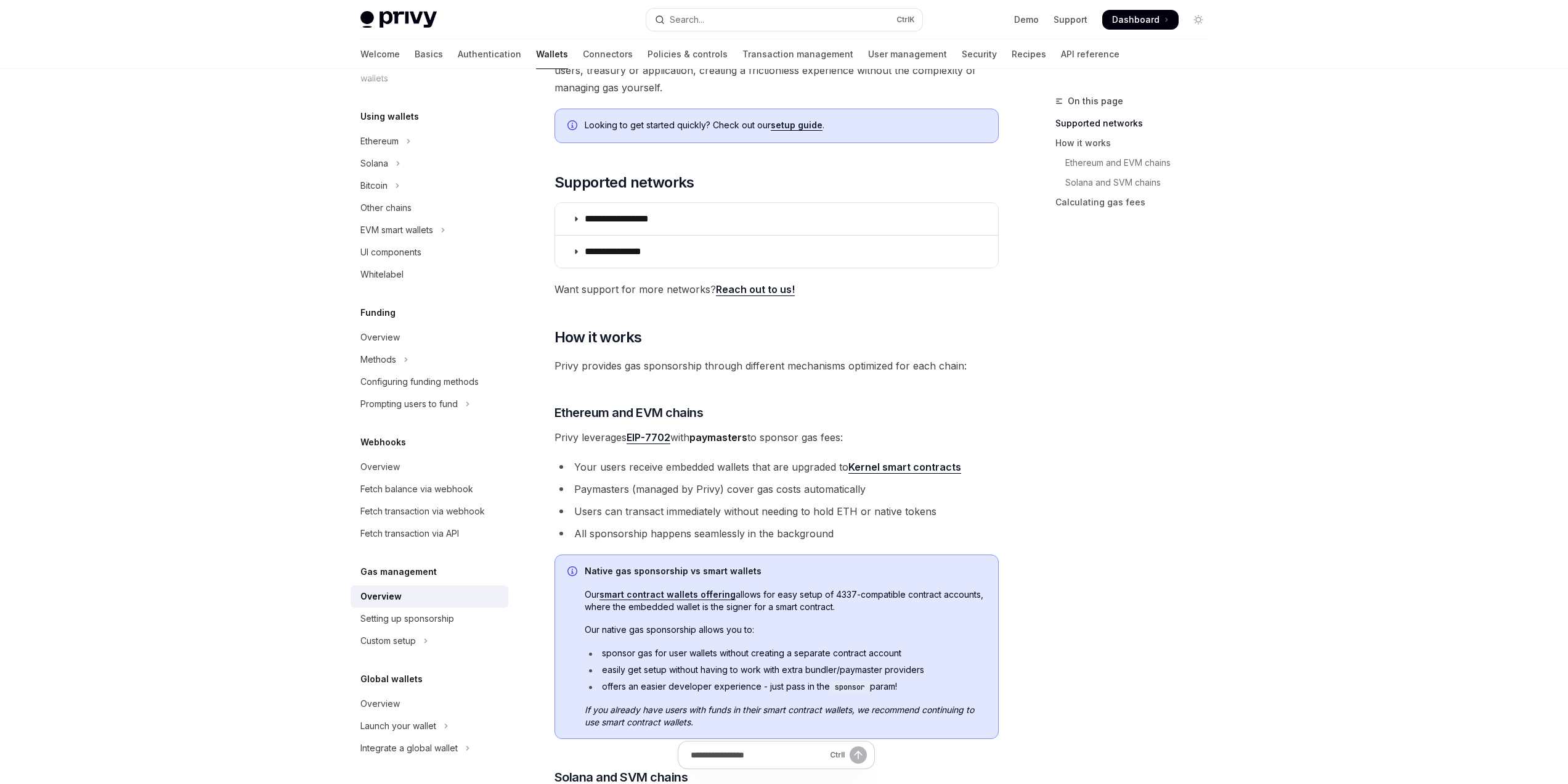
click at [758, 519] on li "Users can transact immediately without needing to hold ETH or native tokens" at bounding box center [777, 511] width 445 height 17
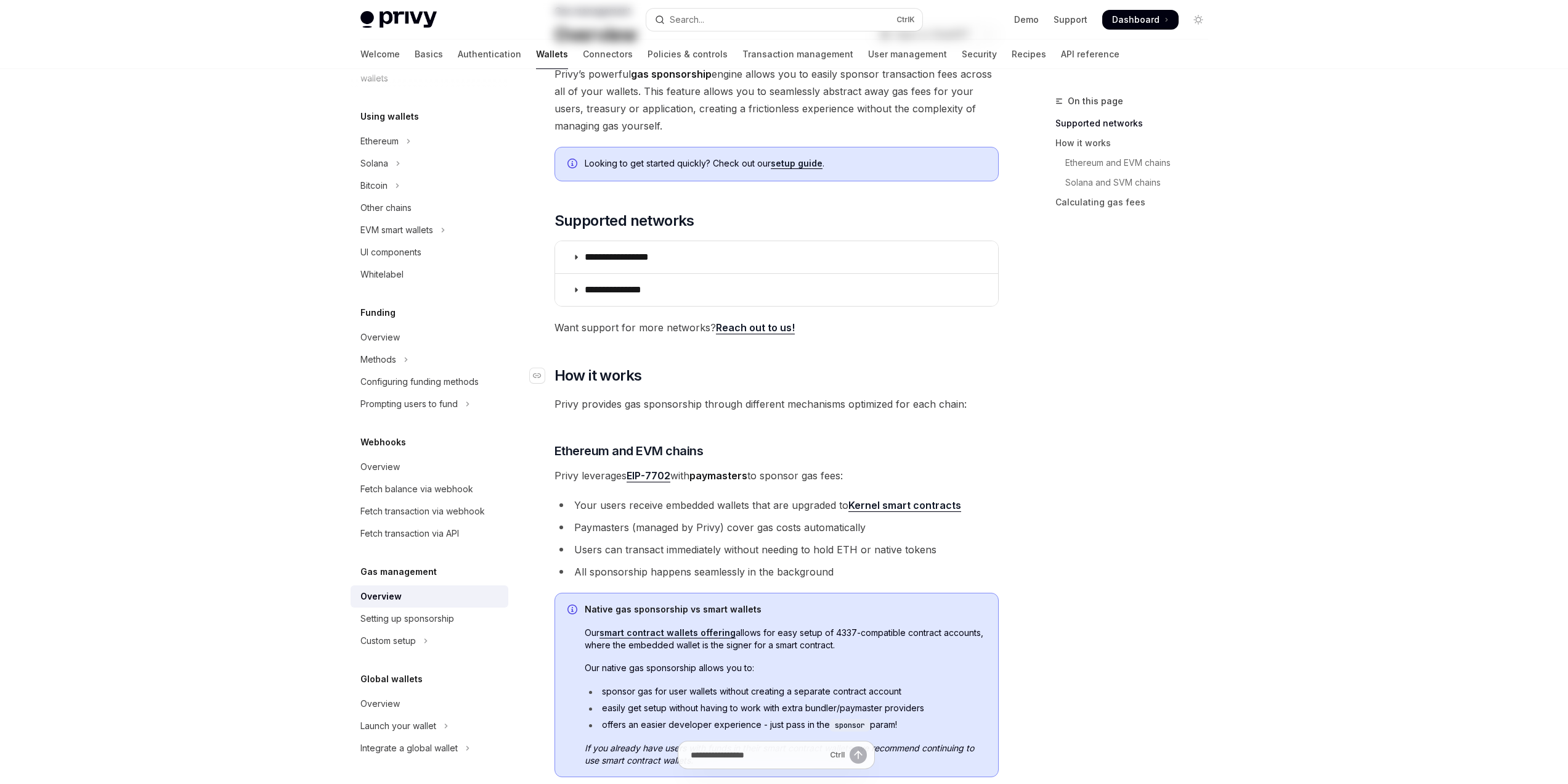
scroll to position [0, 0]
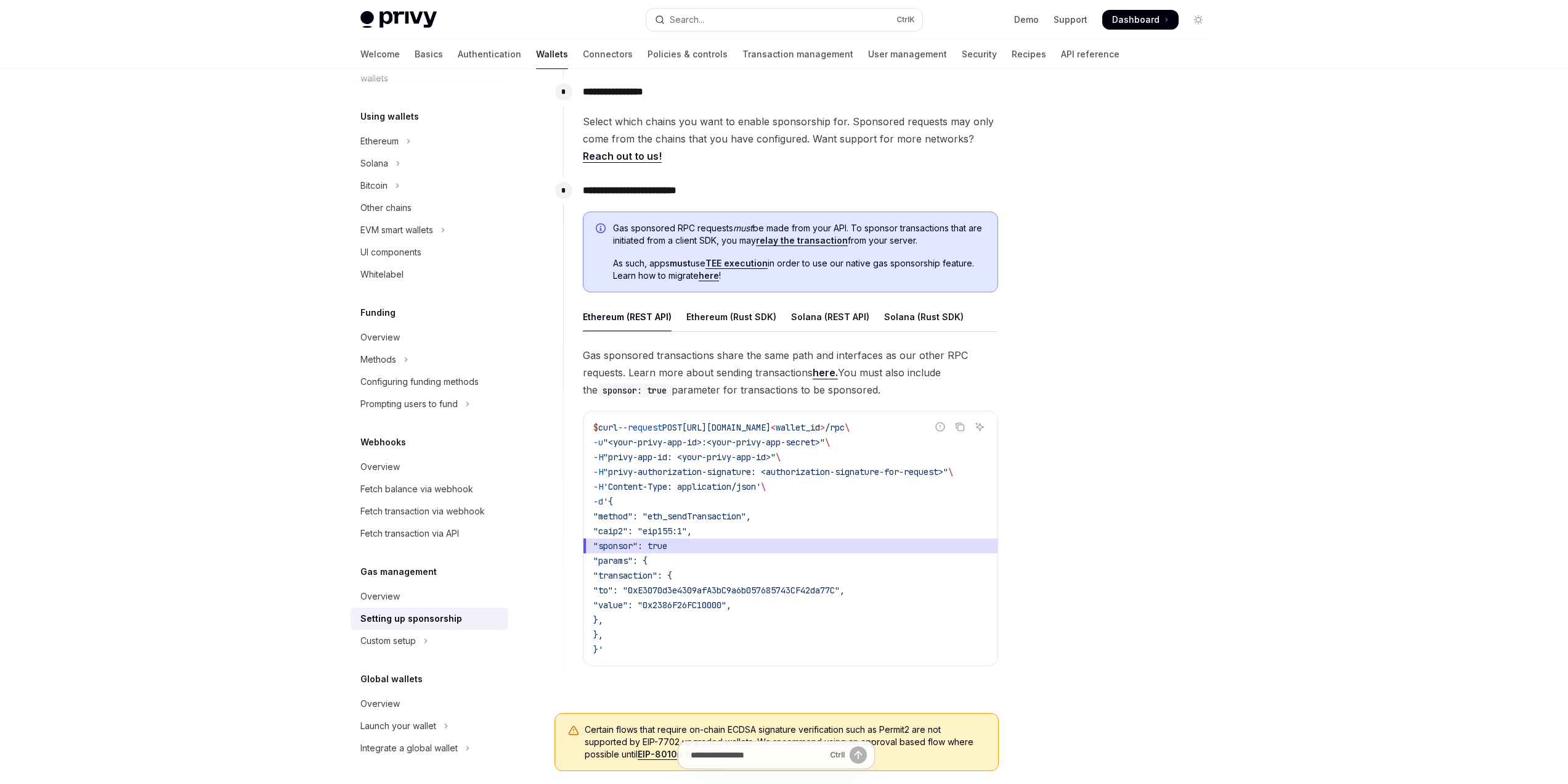
scroll to position [555, 0]
click at [640, 549] on span ""sponsor": true" at bounding box center [630, 545] width 74 height 12
drag, startPoint x: 640, startPoint y: 549, endPoint x: 722, endPoint y: 545, distance: 82.1
click at [722, 545] on span ""sponsor": true" at bounding box center [790, 544] width 395 height 14
copy code "sponsor": true"
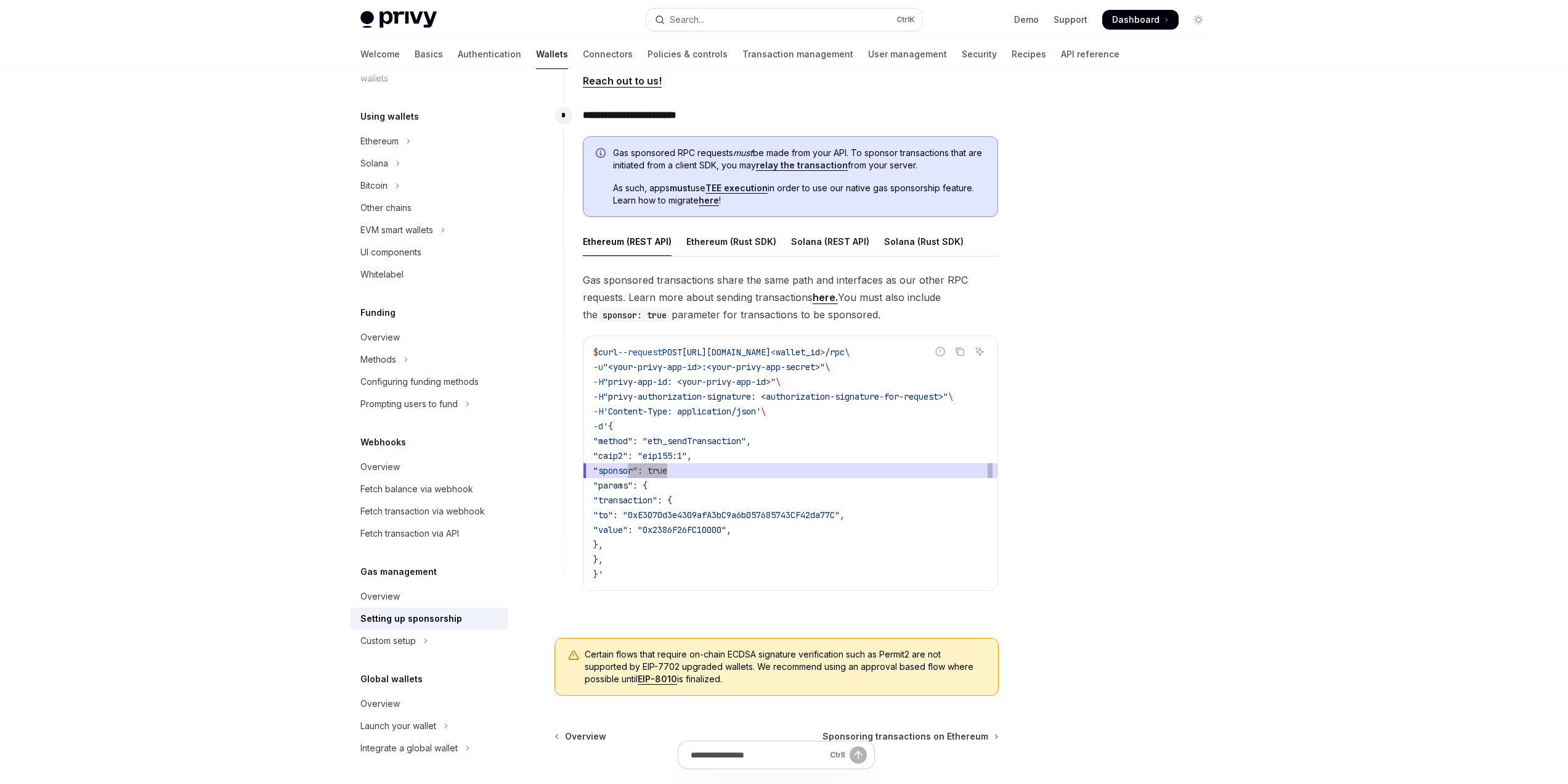
scroll to position [376, 0]
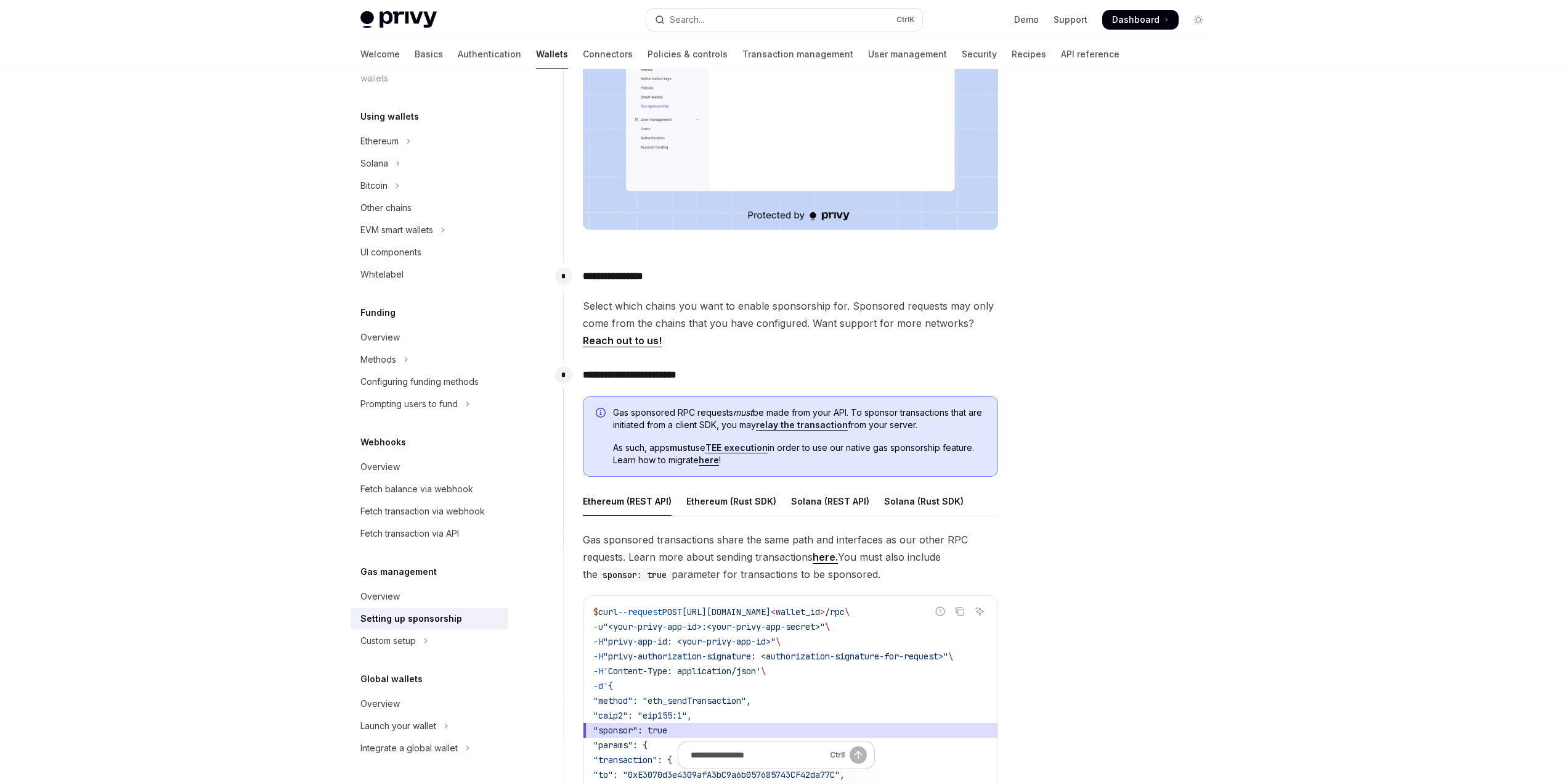
scroll to position [745, 0]
